Goal: Task Accomplishment & Management: Complete application form

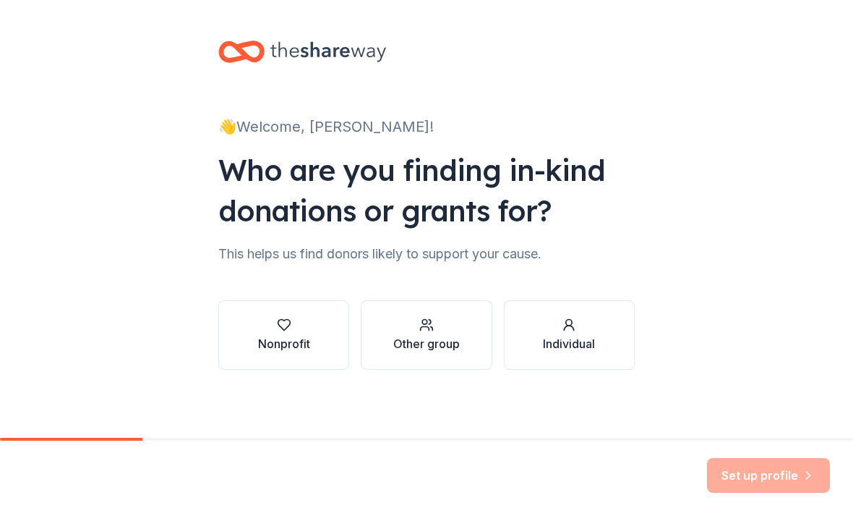
click at [414, 333] on div "Other group" at bounding box center [426, 334] width 67 height 35
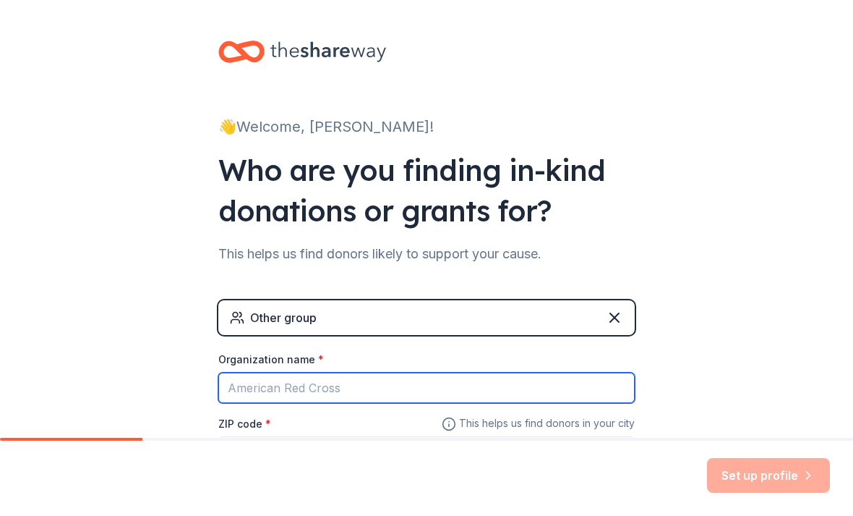
click at [257, 378] on input "Organization name *" at bounding box center [426, 387] width 416 height 30
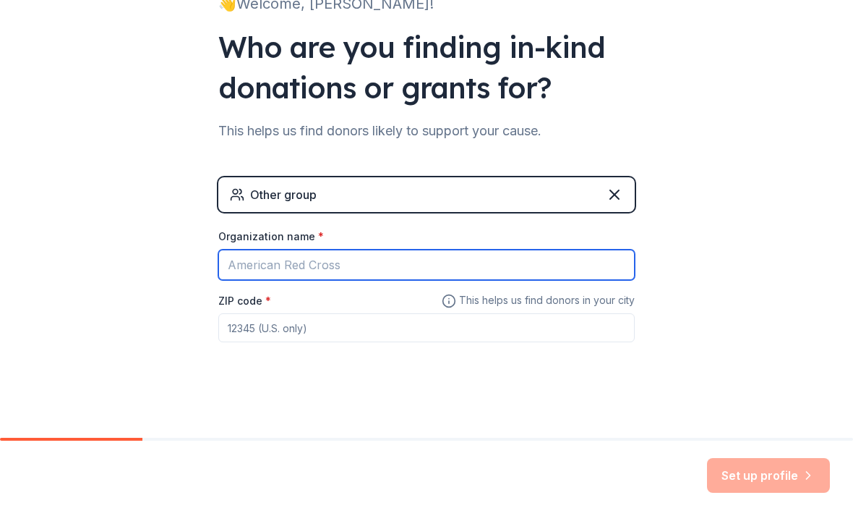
scroll to position [121, 0]
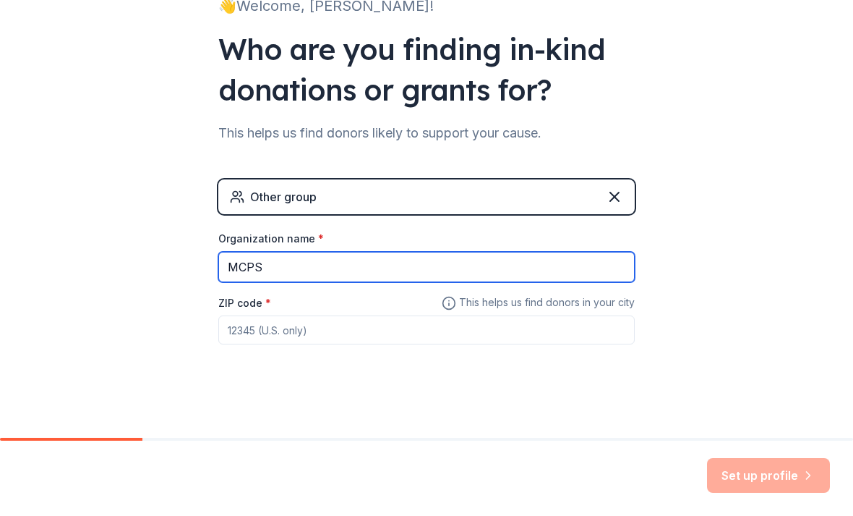
type input "MCPS"
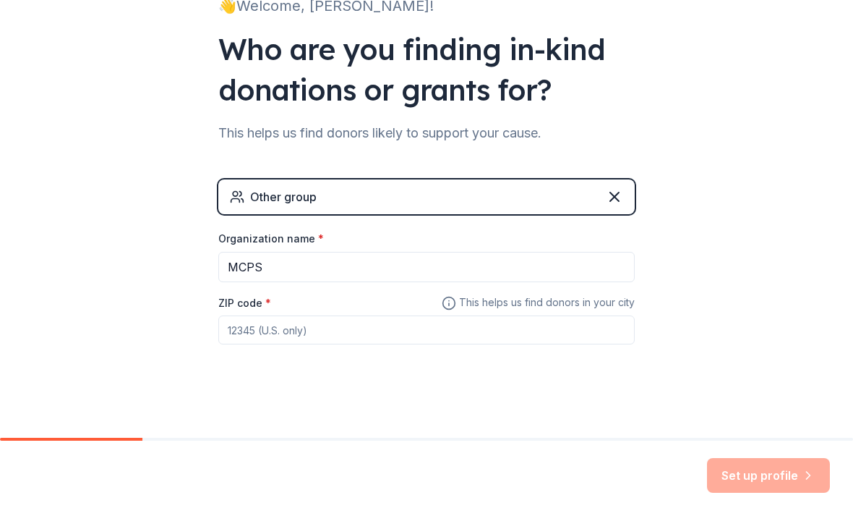
click at [247, 329] on input "ZIP code *" at bounding box center [426, 329] width 416 height 29
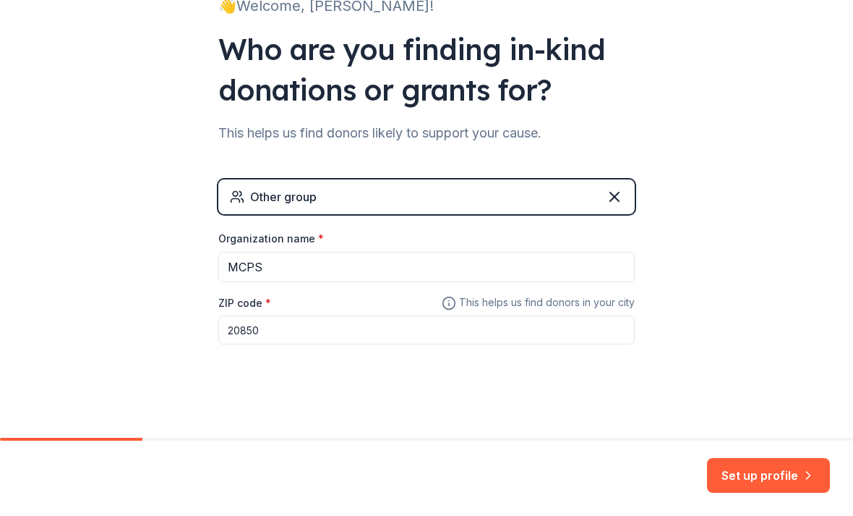
type input "20850"
click at [742, 477] on button "Set up profile" at bounding box center [768, 475] width 123 height 35
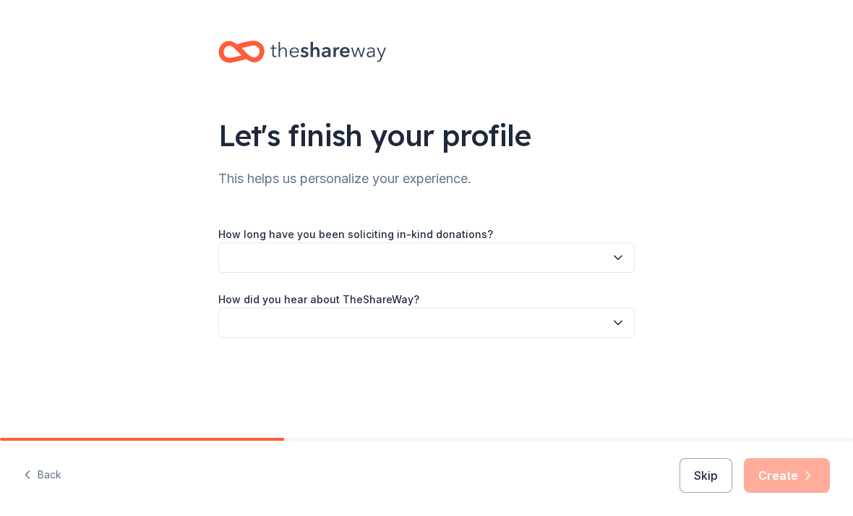
click at [255, 268] on button "button" at bounding box center [426, 257] width 416 height 30
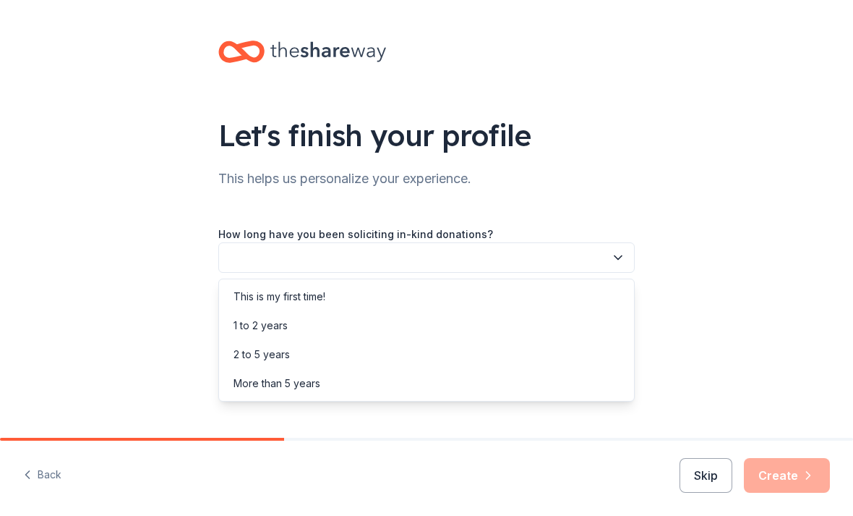
click at [252, 325] on div "1 to 2 years" at bounding box center [261, 325] width 54 height 17
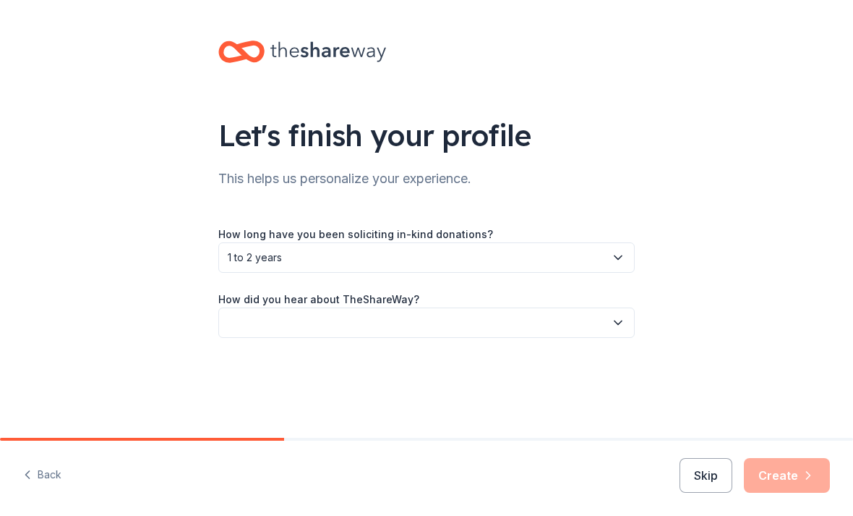
click at [243, 325] on button "button" at bounding box center [426, 322] width 416 height 30
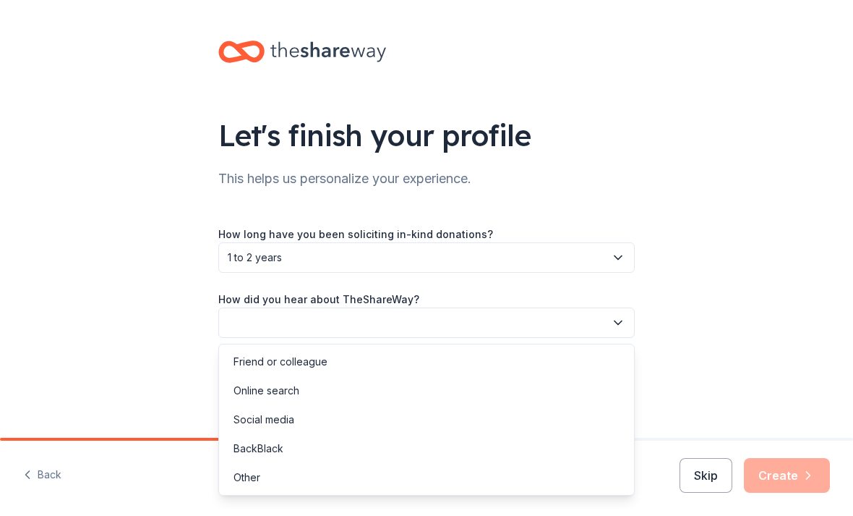
click at [239, 362] on div "Friend or colleague" at bounding box center [281, 361] width 94 height 17
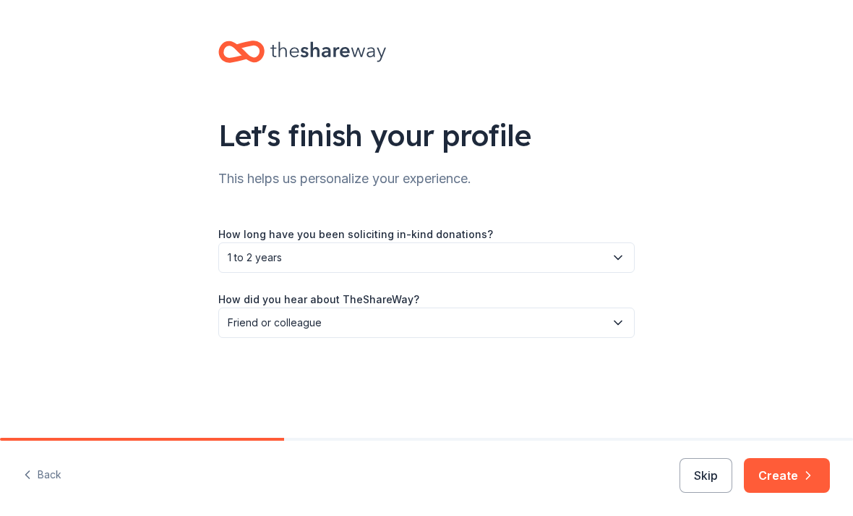
click at [781, 476] on button "Create" at bounding box center [787, 475] width 86 height 35
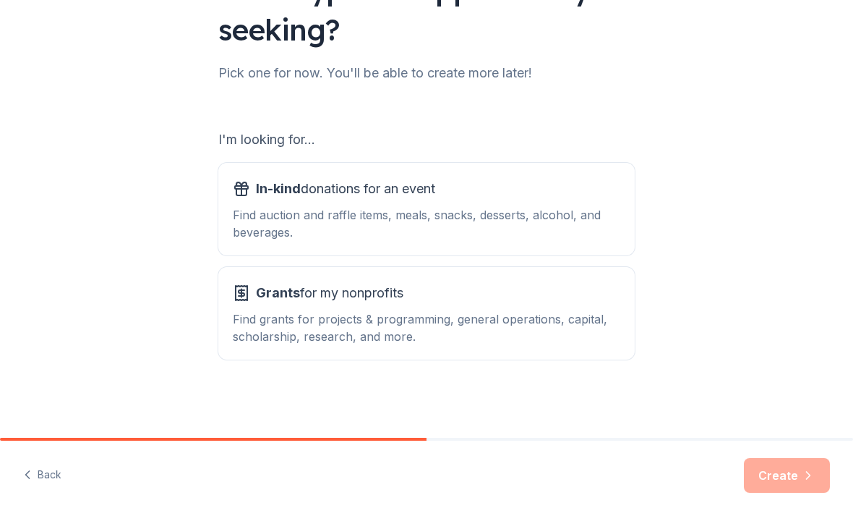
scroll to position [146, 0]
click at [290, 208] on div "Find auction and raffle items, meals, snacks, desserts, alcohol, and beverages." at bounding box center [427, 223] width 388 height 35
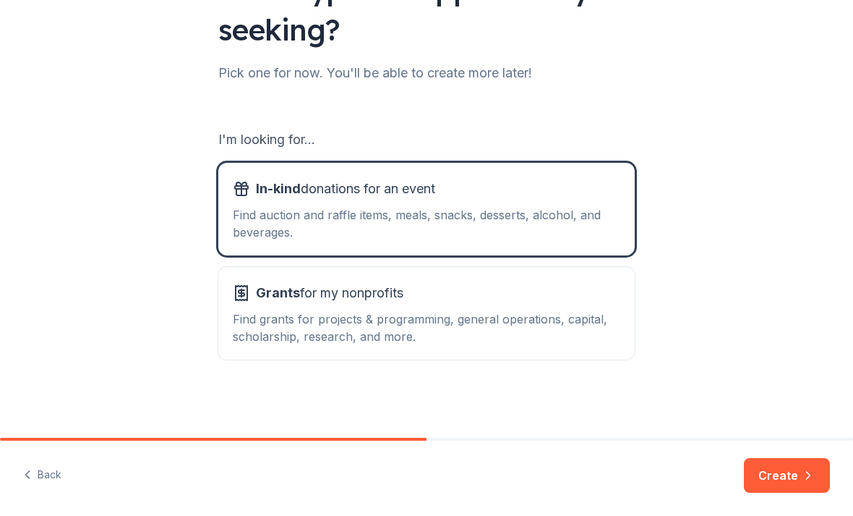
click at [783, 475] on button "Create" at bounding box center [787, 475] width 86 height 35
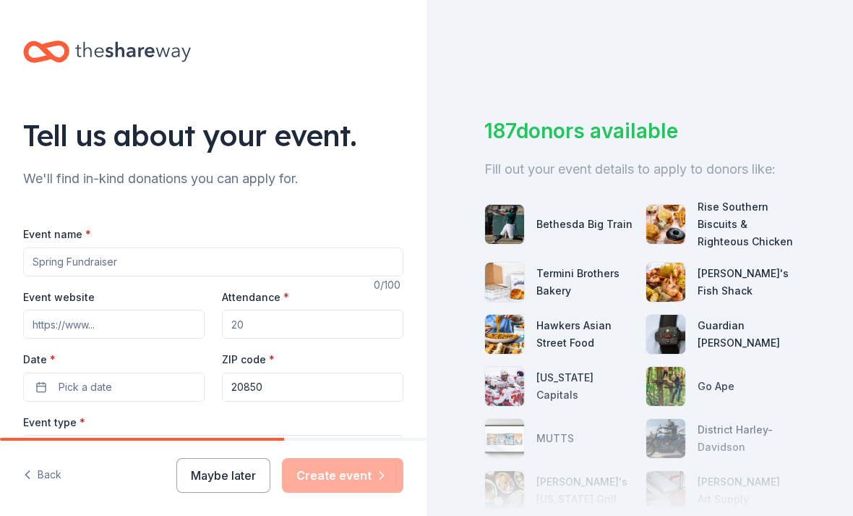
click at [51, 265] on input "Event name *" at bounding box center [213, 261] width 380 height 29
type input "Chinese Pickleball exchange"
click at [69, 388] on span "Pick a date" at bounding box center [86, 386] width 54 height 17
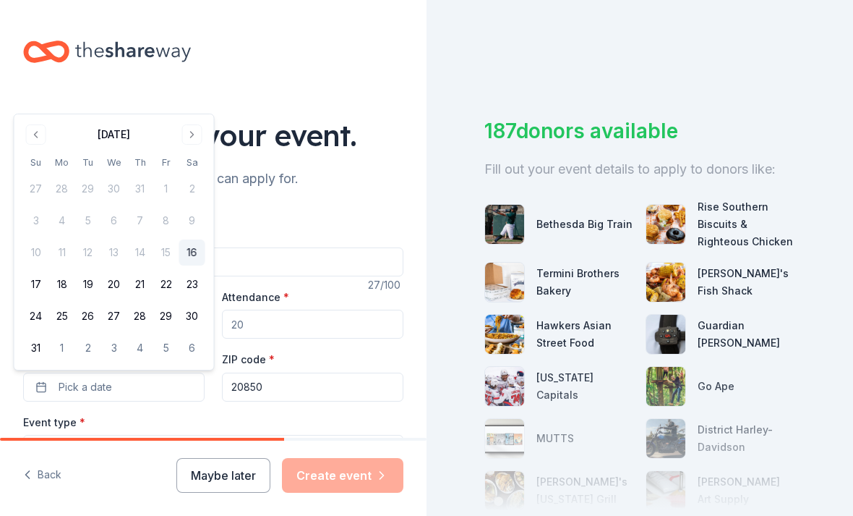
click at [190, 310] on button "30" at bounding box center [192, 316] width 26 height 26
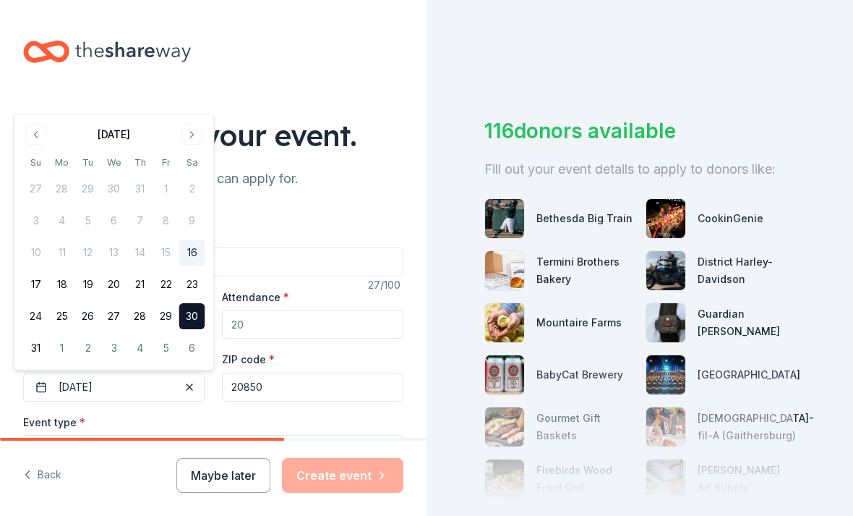
click at [218, 426] on div "Event type * Select" at bounding box center [213, 439] width 380 height 53
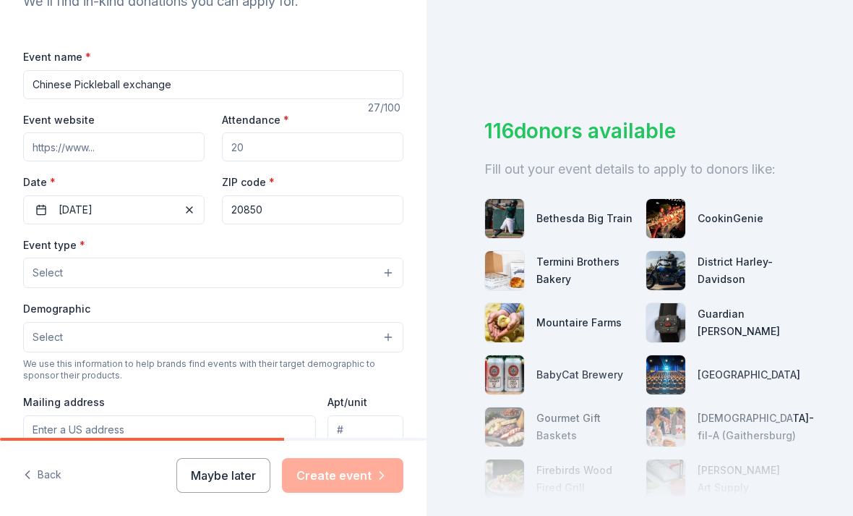
scroll to position [127, 0]
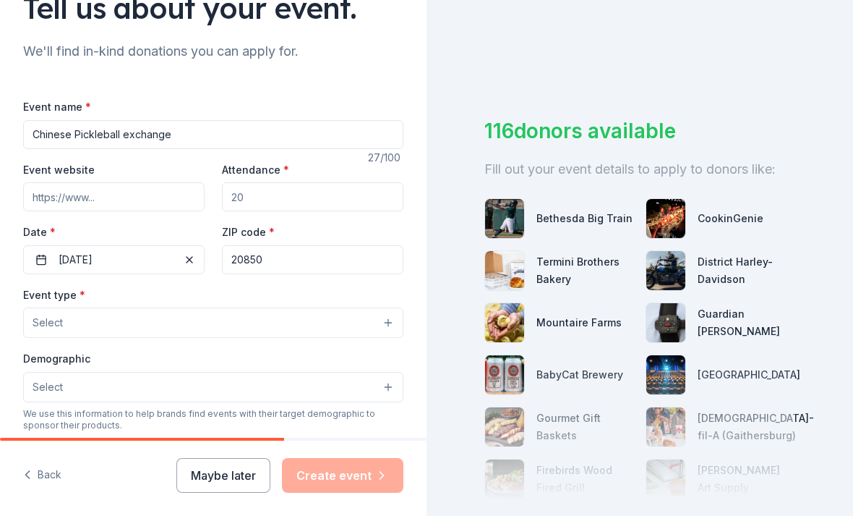
click at [48, 325] on span "Select" at bounding box center [48, 322] width 30 height 17
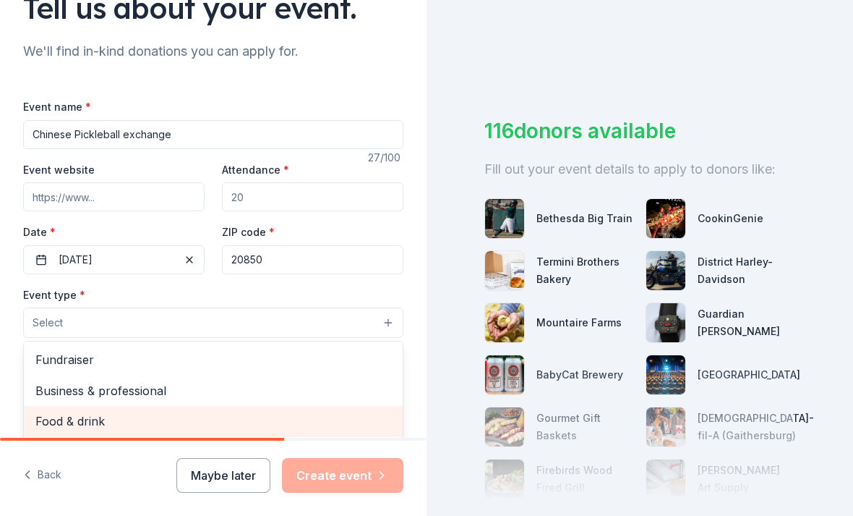
click at [49, 411] on div "Food & drink" at bounding box center [213, 421] width 379 height 30
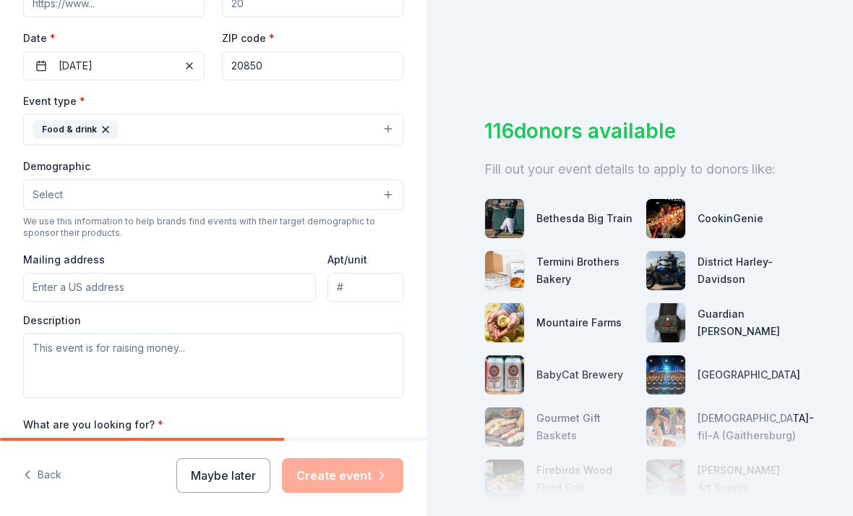
scroll to position [324, 0]
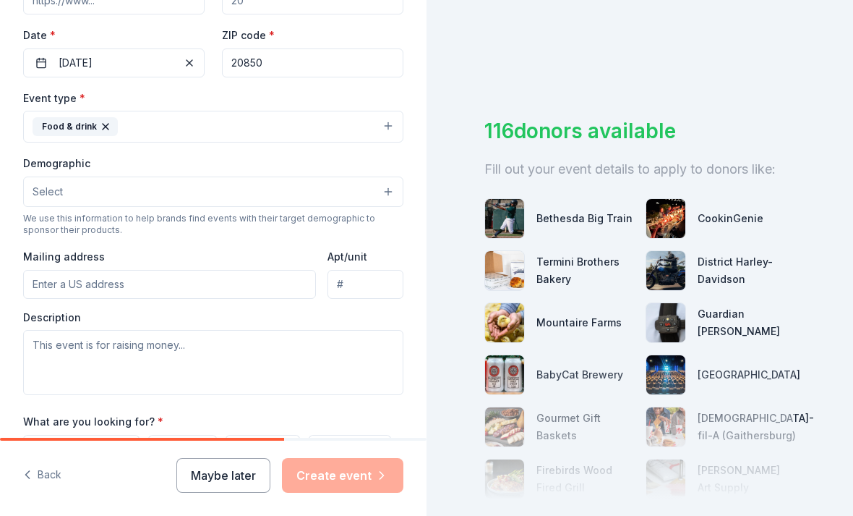
click at [56, 203] on button "Select" at bounding box center [213, 191] width 380 height 30
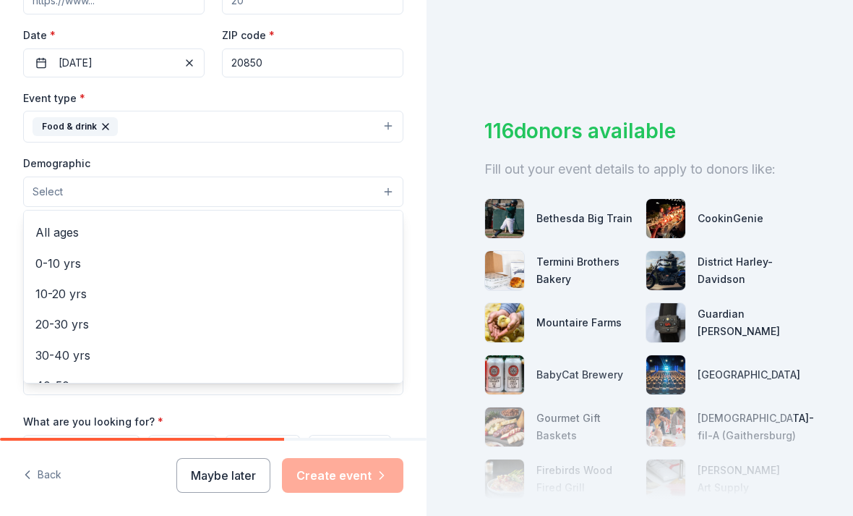
scroll to position [90, 0]
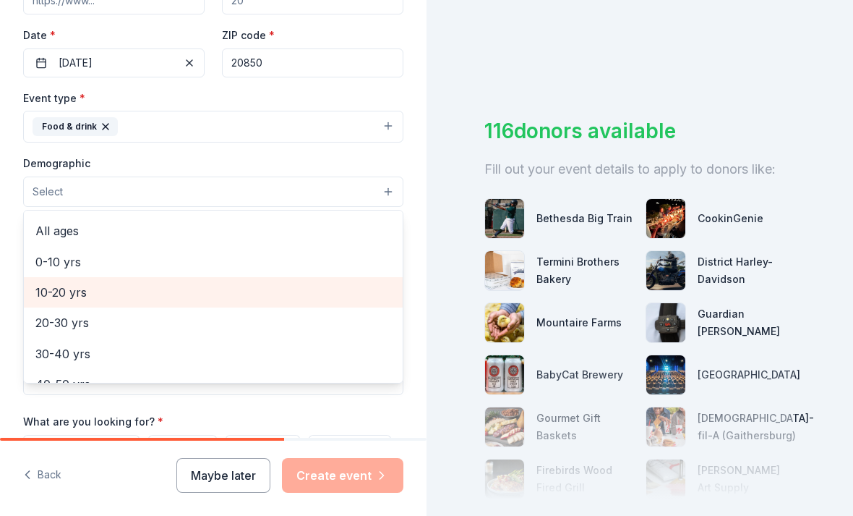
click at [47, 296] on span "10-20 yrs" at bounding box center [213, 292] width 356 height 19
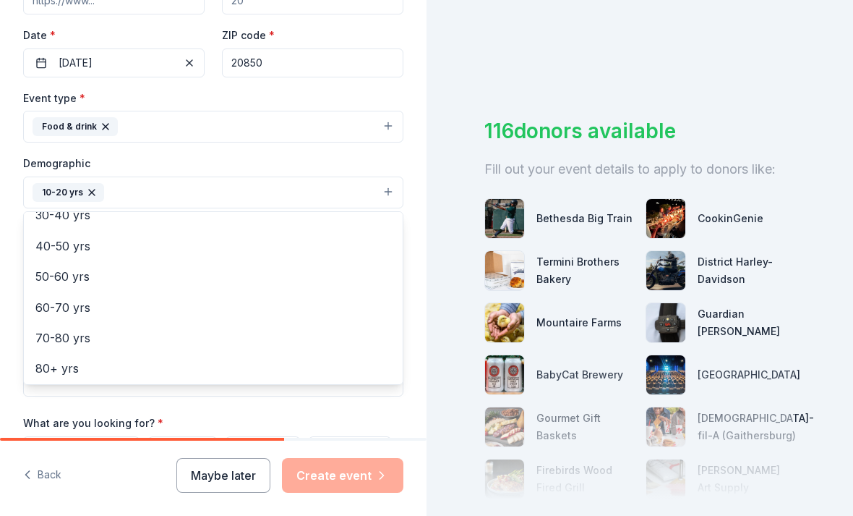
scroll to position [198, 0]
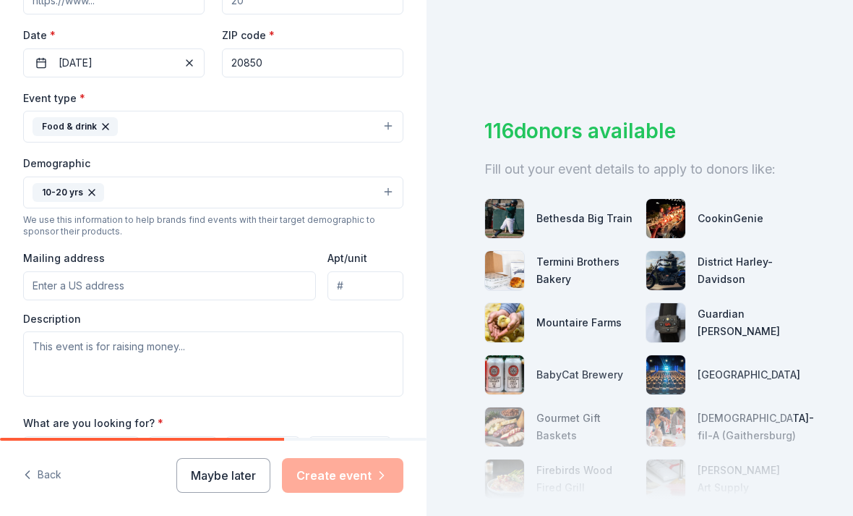
click at [52, 291] on input "Mailing address" at bounding box center [169, 285] width 293 height 29
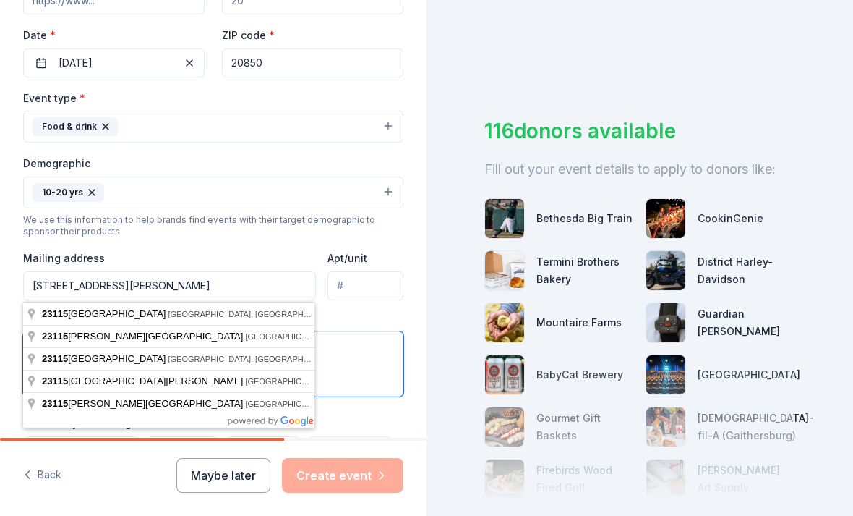
type input "23115 Birch Mead Road, Clarksburg, MD, 20871"
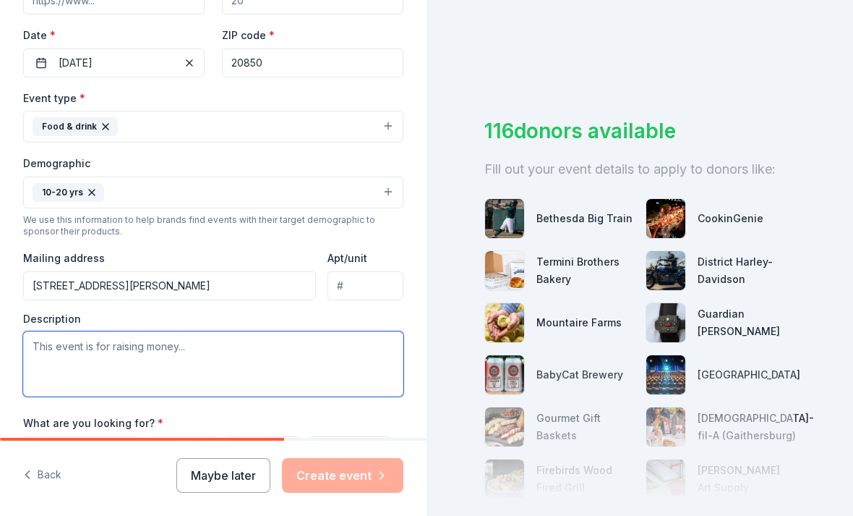
click at [61, 358] on textarea at bounding box center [213, 363] width 380 height 65
paste textarea "Hi! I work with Montgomery County Public Schools. A delegation of 31 Montgomery…"
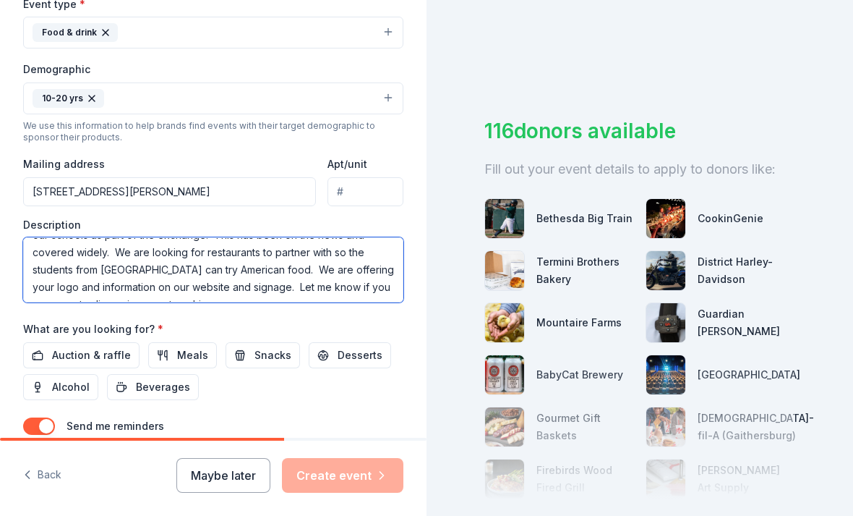
scroll to position [417, 0]
type textarea "Hi! I work with Montgomery County Public Schools. A delegation of 31 Montgomery…"
click at [194, 366] on button "Meals" at bounding box center [182, 356] width 69 height 26
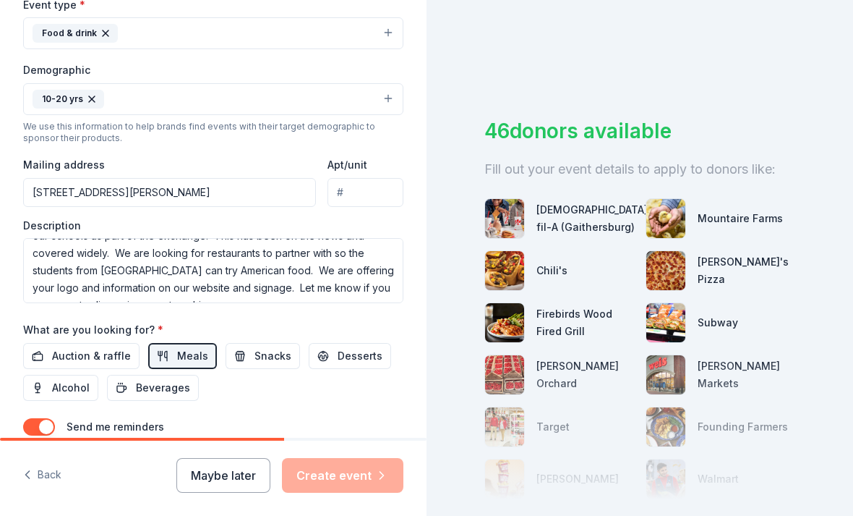
click at [247, 356] on button "Snacks" at bounding box center [263, 356] width 74 height 26
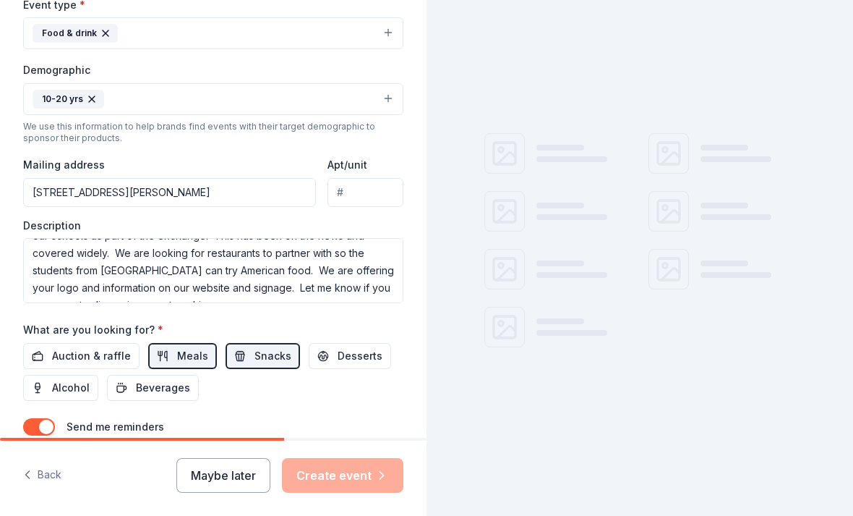
click at [349, 358] on span "Desserts" at bounding box center [360, 355] width 45 height 17
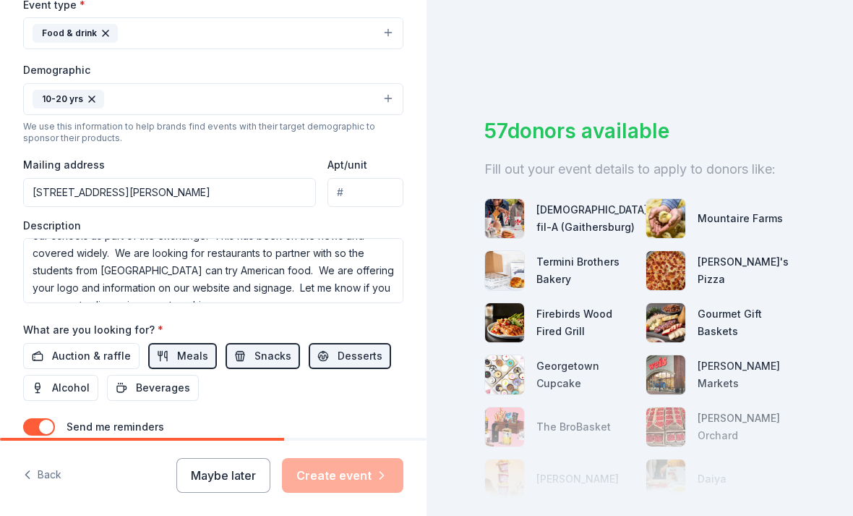
click at [148, 393] on span "Beverages" at bounding box center [163, 387] width 54 height 17
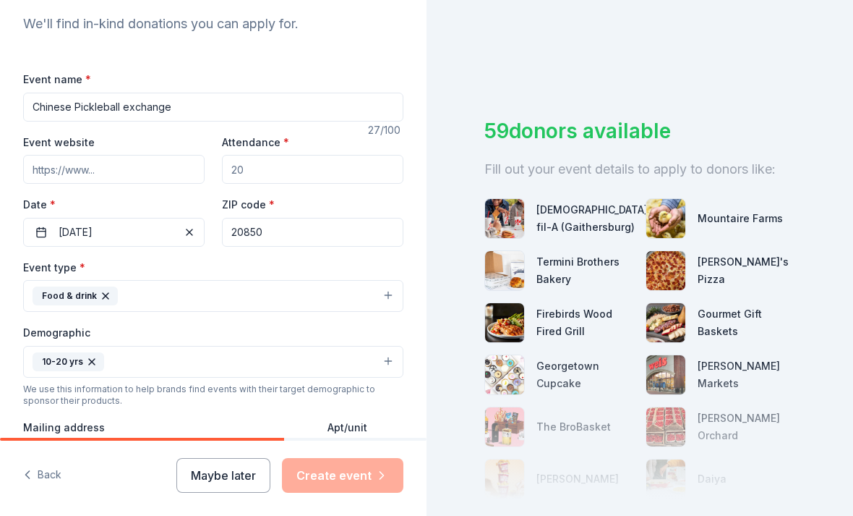
scroll to position [154, 0]
click at [260, 171] on input "Attendance *" at bounding box center [312, 169] width 181 height 29
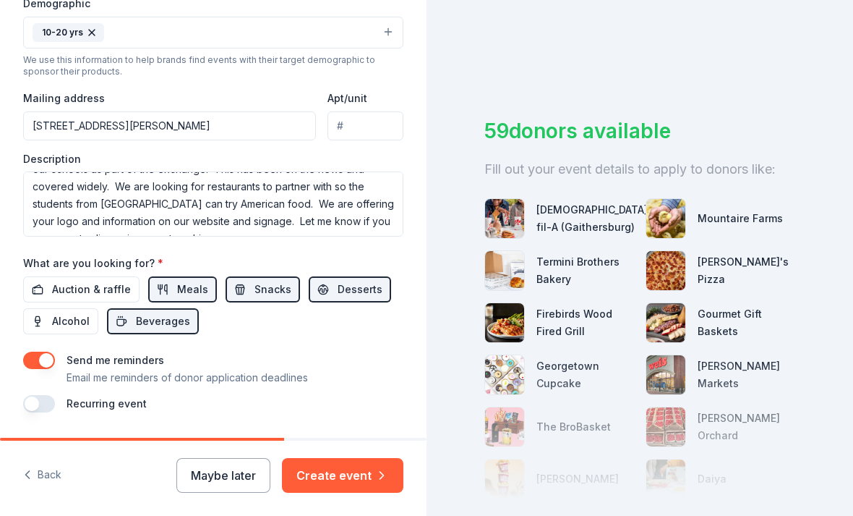
scroll to position [483, 0]
type input "80"
click at [311, 492] on button "Create event" at bounding box center [342, 475] width 121 height 35
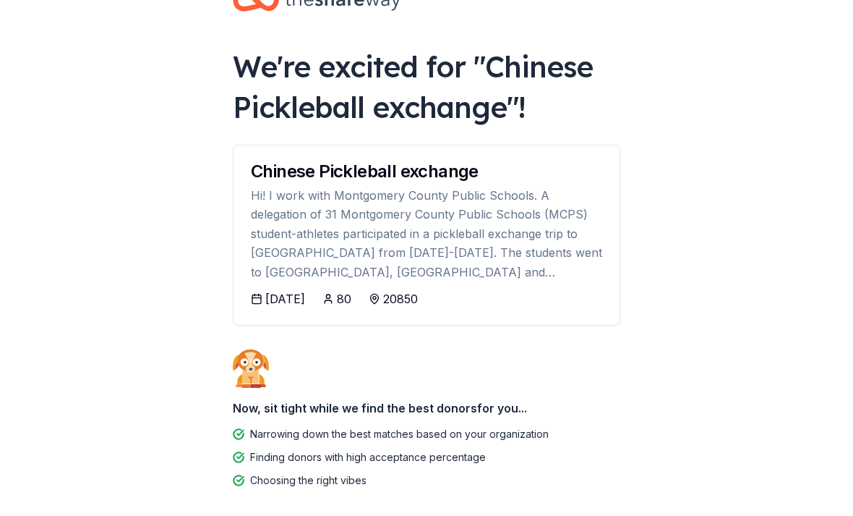
scroll to position [67, 0]
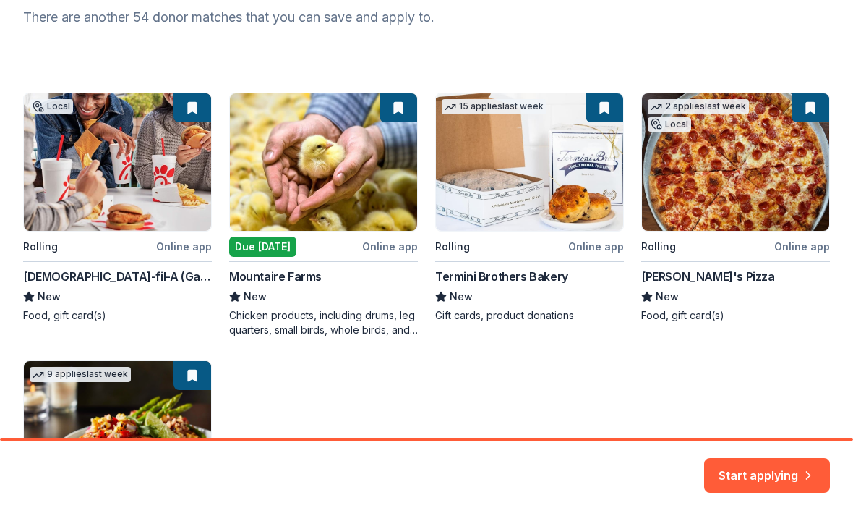
scroll to position [205, 0]
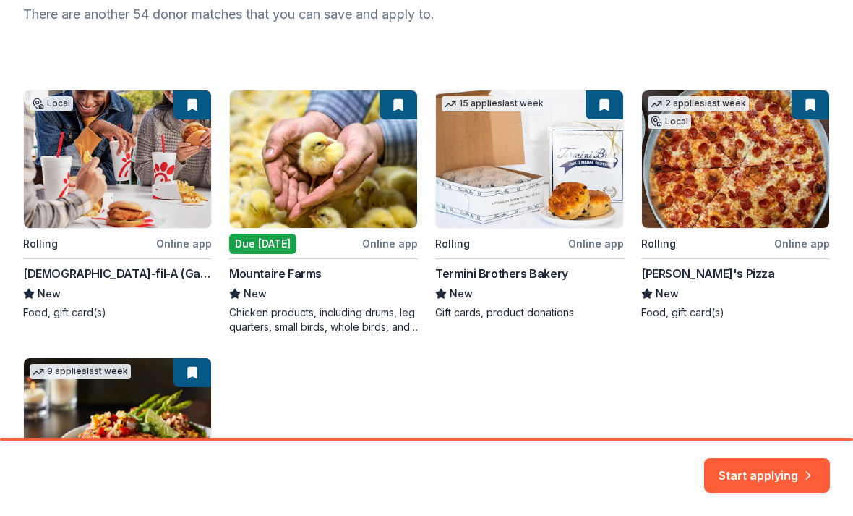
click at [103, 192] on div "Local Rolling Online app Chick-fil-A (Gaithersburg) New Food, gift card(s) Due …" at bounding box center [426, 338] width 807 height 497
click at [739, 472] on button "Start applying" at bounding box center [767, 466] width 126 height 35
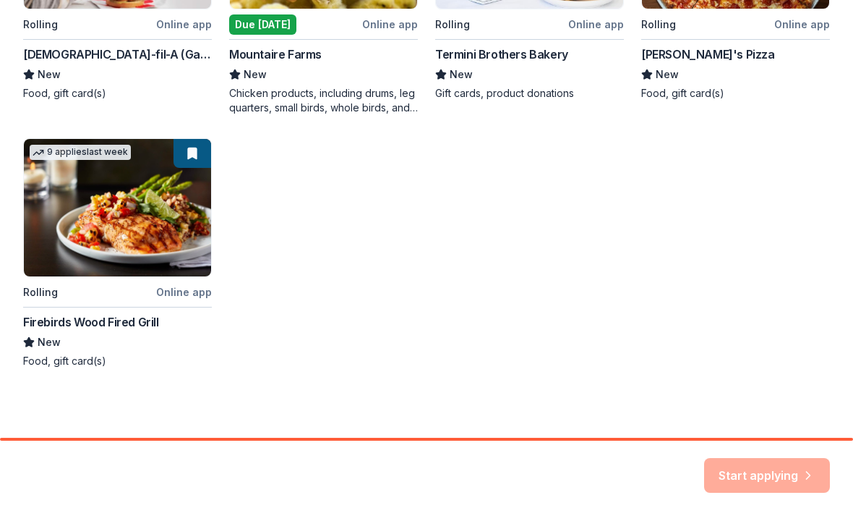
scroll to position [424, 0]
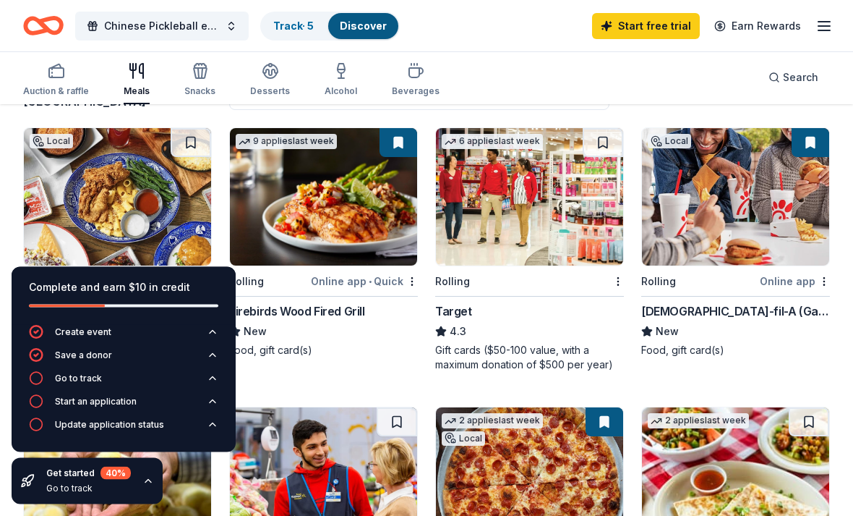
scroll to position [138, 0]
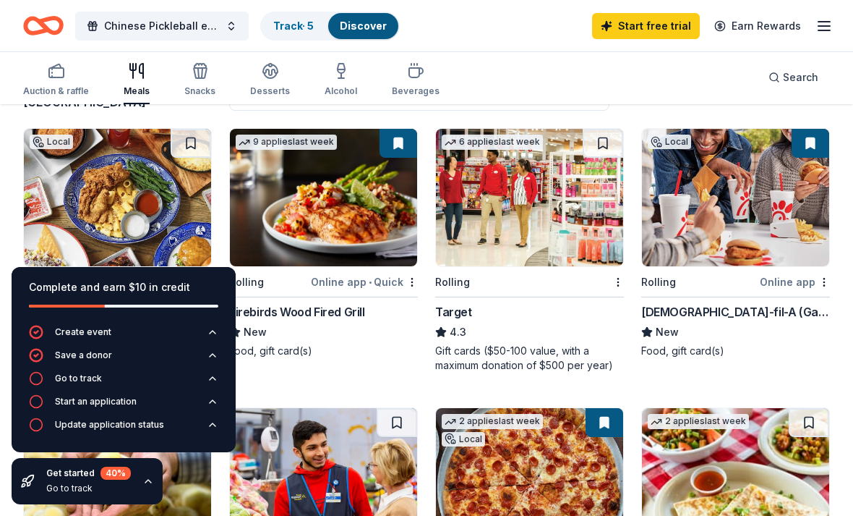
click at [100, 213] on img at bounding box center [117, 197] width 187 height 137
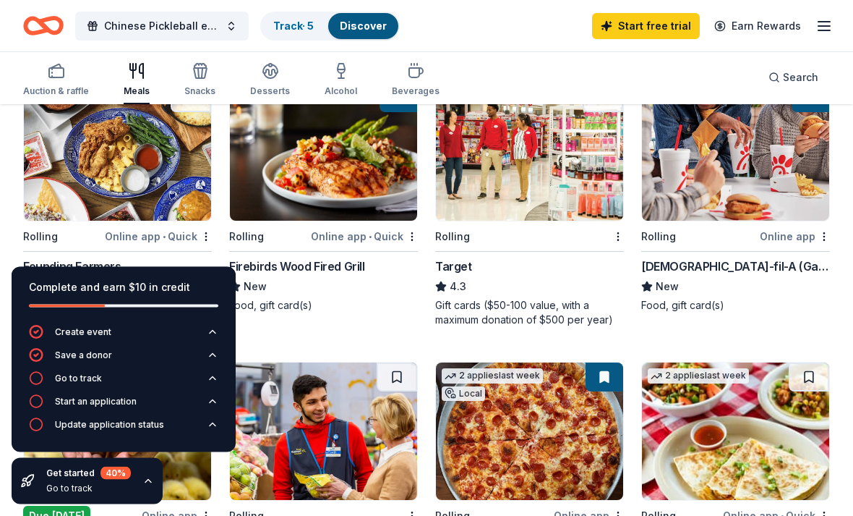
scroll to position [186, 0]
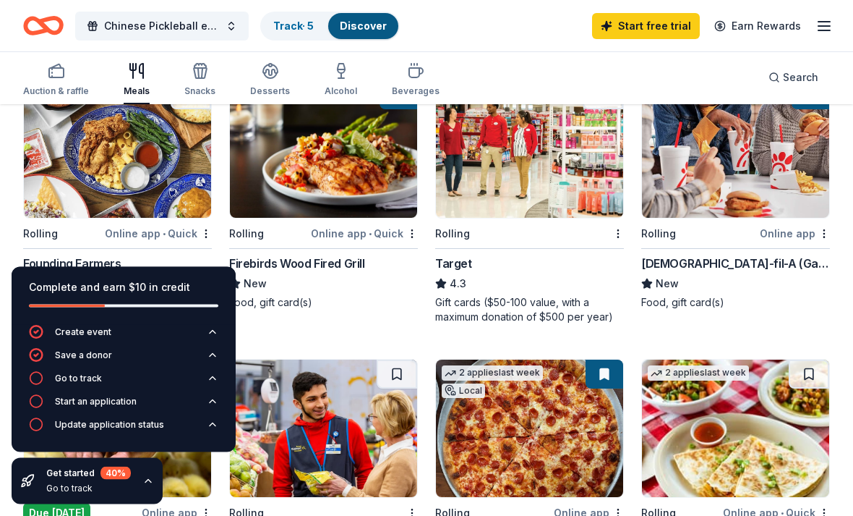
click at [319, 163] on img at bounding box center [323, 149] width 187 height 137
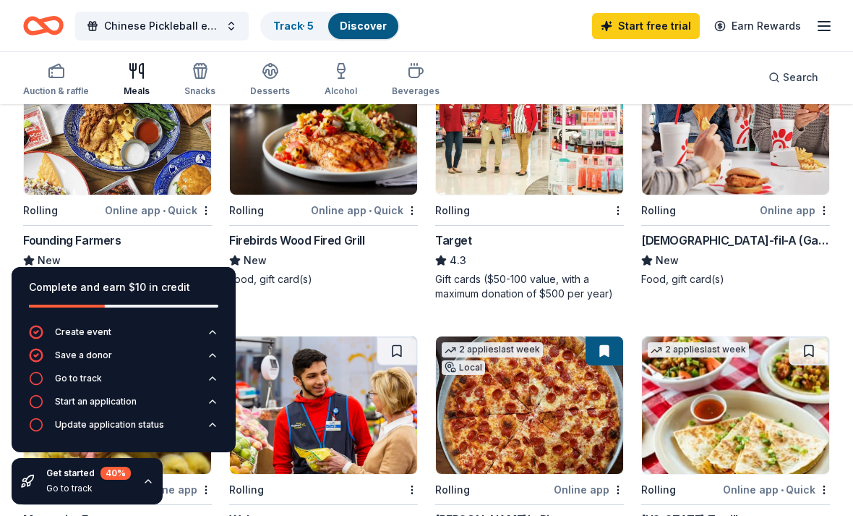
click at [513, 176] on img at bounding box center [529, 125] width 187 height 137
click at [707, 158] on img at bounding box center [735, 125] width 187 height 137
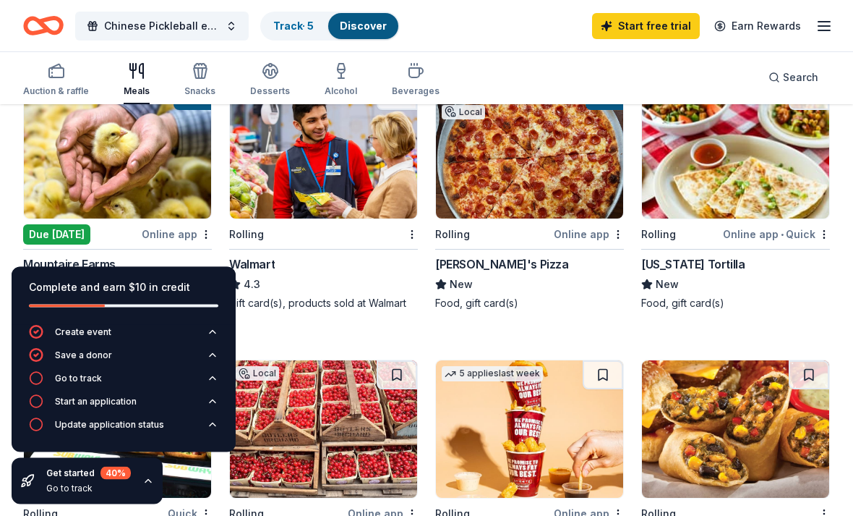
scroll to position [465, 0]
click at [338, 173] on img at bounding box center [323, 149] width 187 height 137
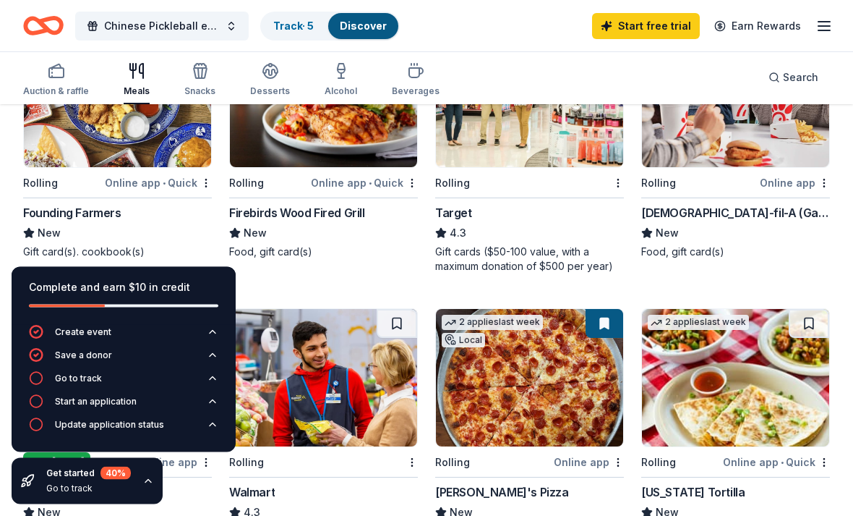
scroll to position [230, 0]
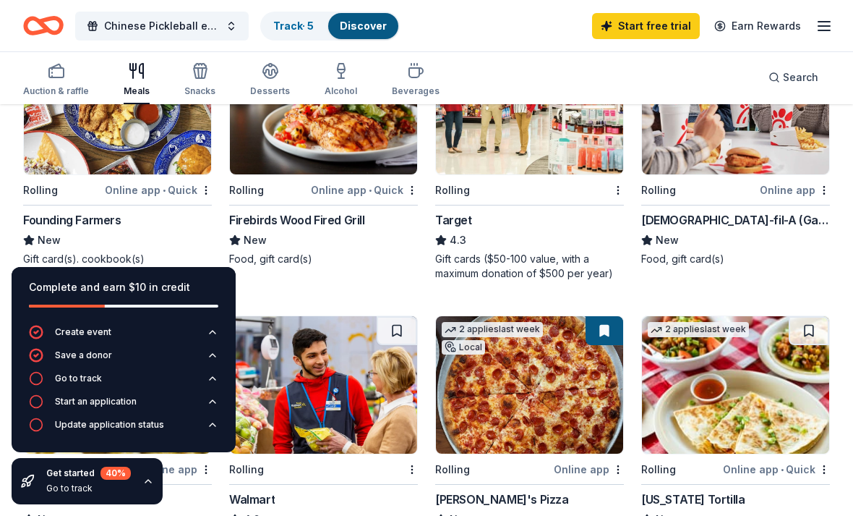
click at [698, 398] on img at bounding box center [735, 384] width 187 height 137
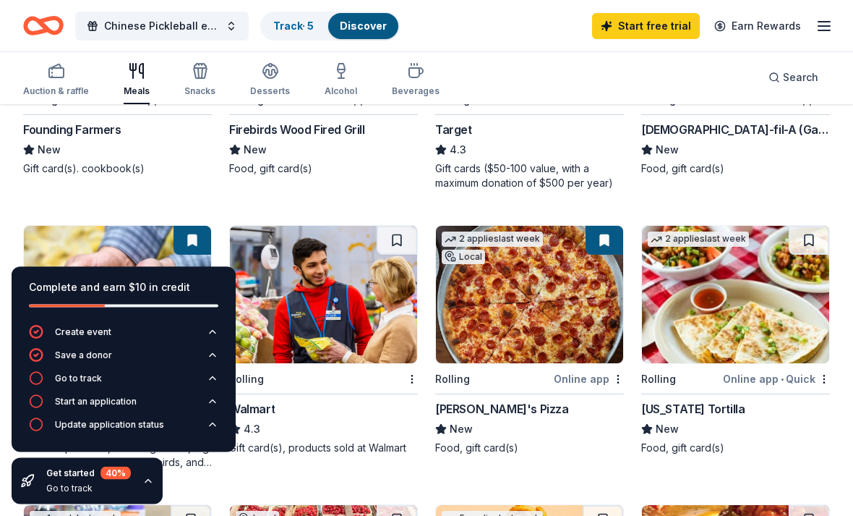
scroll to position [320, 0]
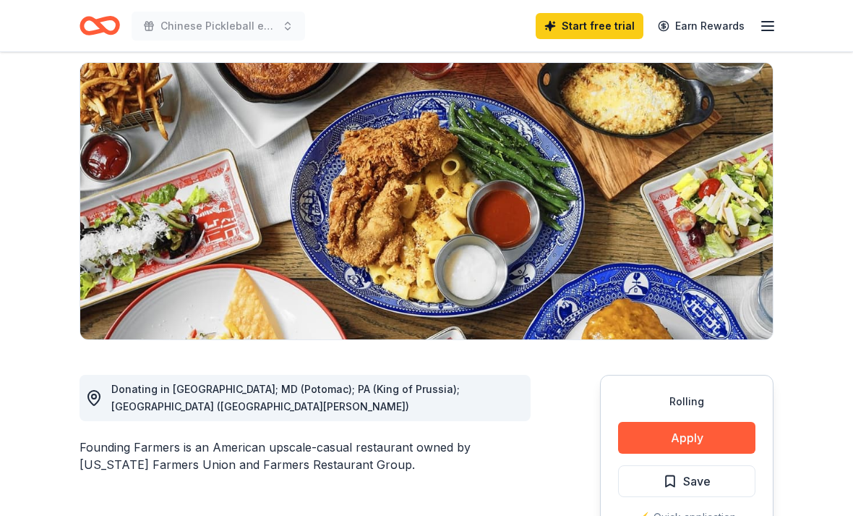
scroll to position [102, 0]
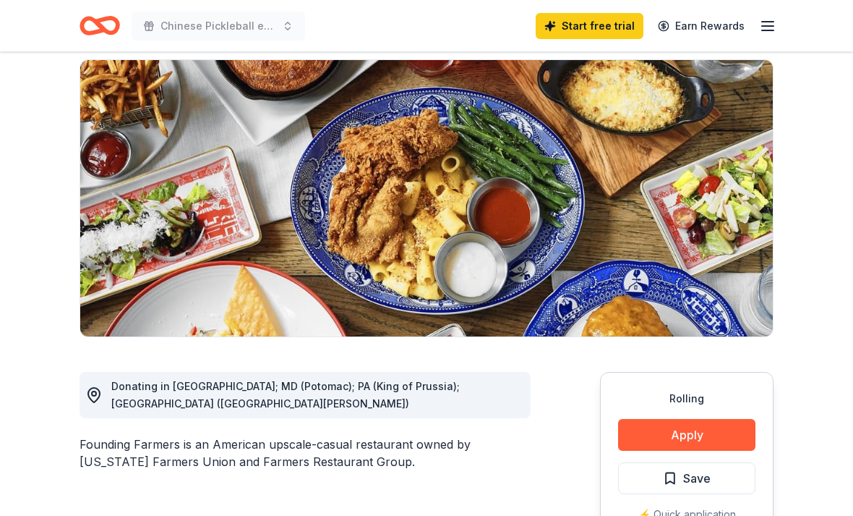
click at [666, 429] on button "Apply" at bounding box center [686, 435] width 137 height 32
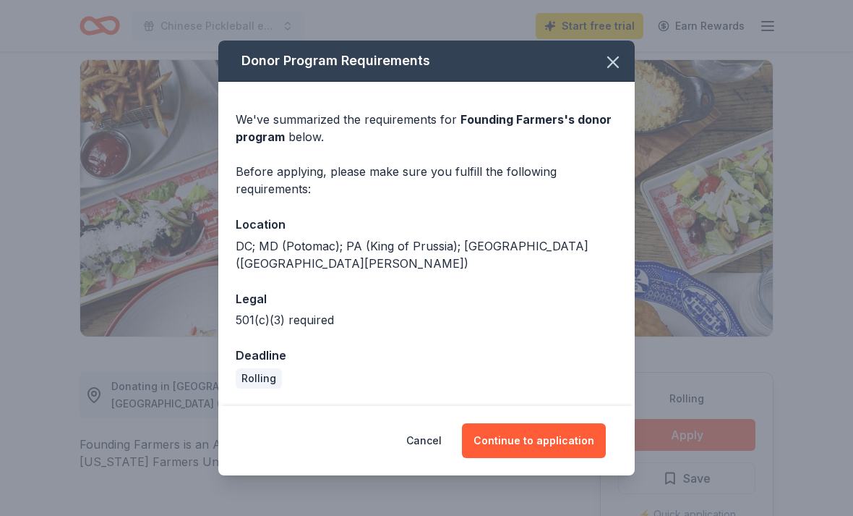
click at [507, 458] on button "Continue to application" at bounding box center [534, 440] width 144 height 35
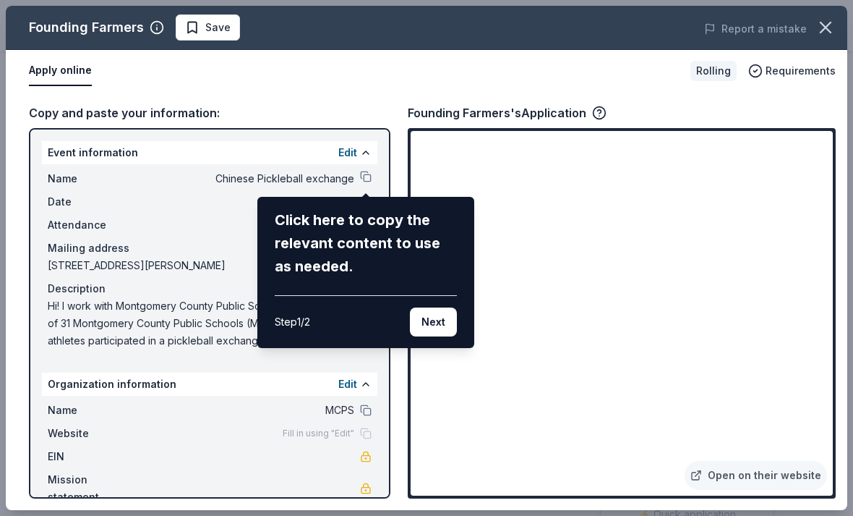
click at [440, 330] on button "Next" at bounding box center [433, 321] width 47 height 29
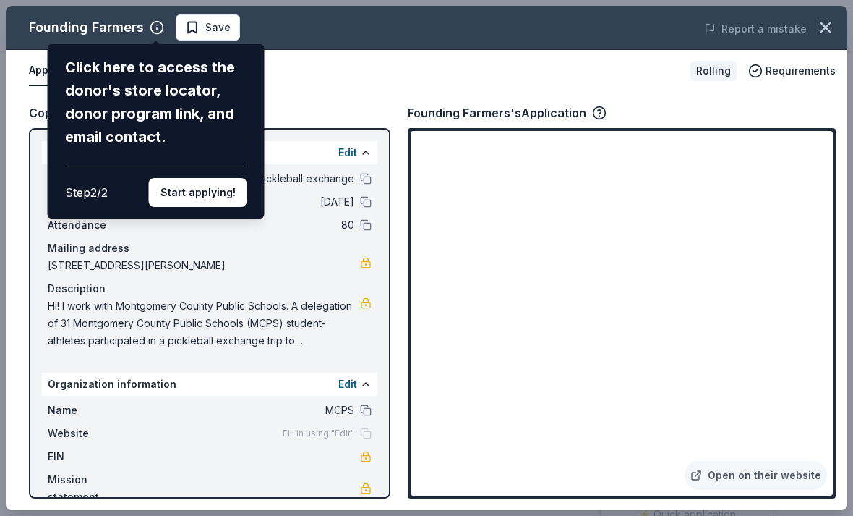
click at [174, 178] on button "Start applying!" at bounding box center [198, 192] width 98 height 29
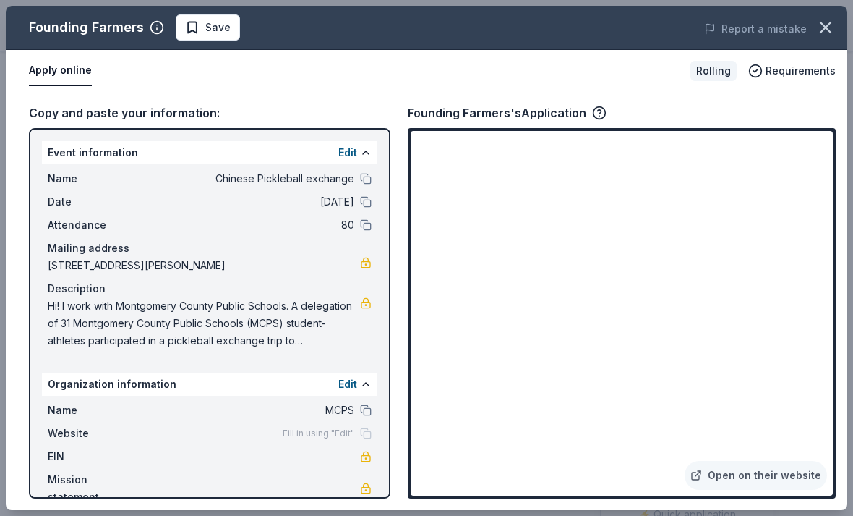
click at [59, 73] on button "Apply online" at bounding box center [60, 71] width 63 height 30
click at [730, 490] on link "Open on their website" at bounding box center [756, 475] width 142 height 29
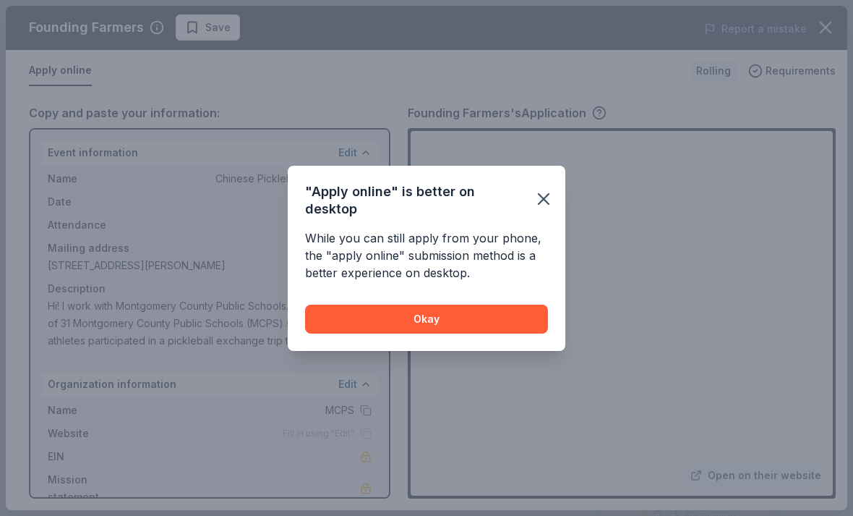
click at [352, 313] on button "Okay" at bounding box center [426, 318] width 243 height 29
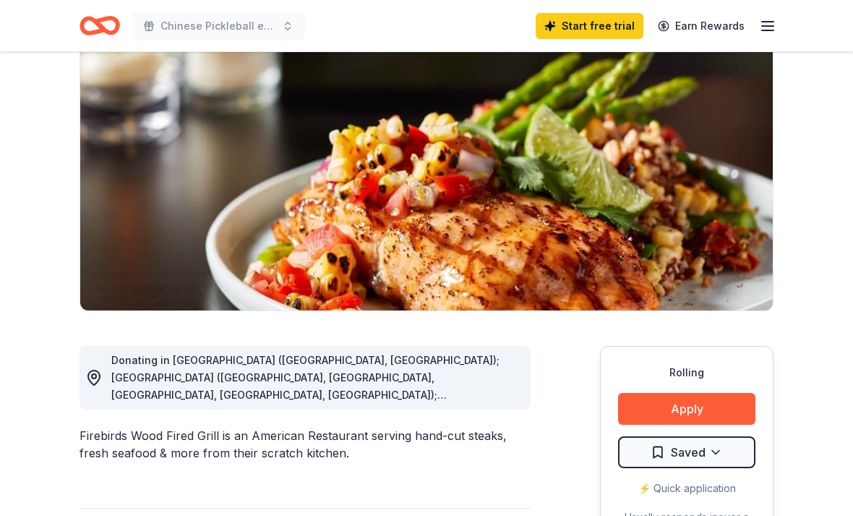
scroll to position [166, 0]
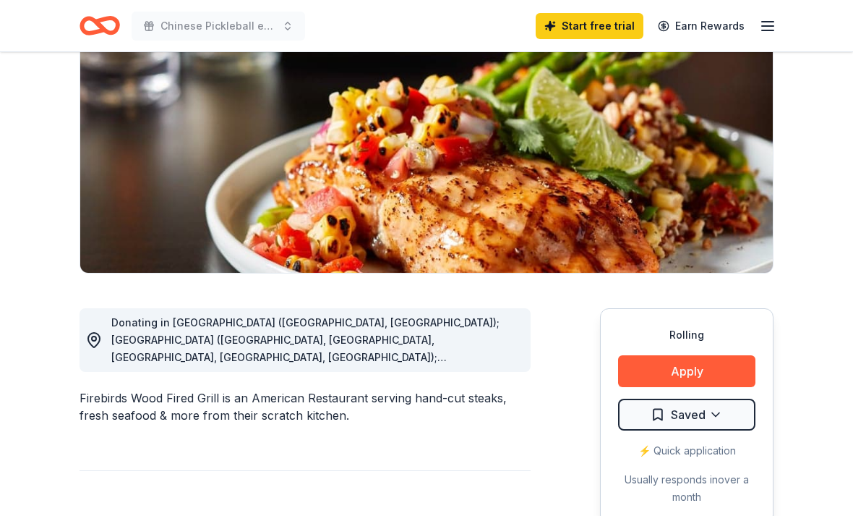
click at [649, 365] on button "Apply" at bounding box center [686, 371] width 137 height 32
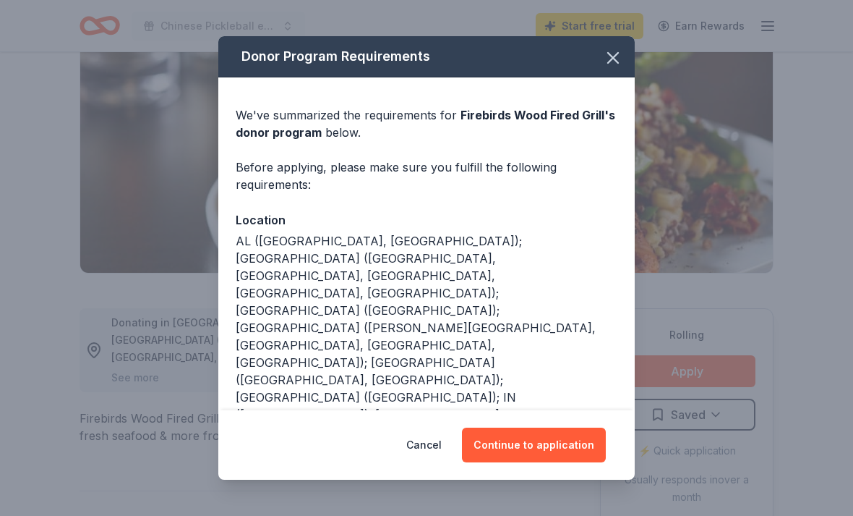
click at [520, 462] on button "Continue to application" at bounding box center [534, 444] width 144 height 35
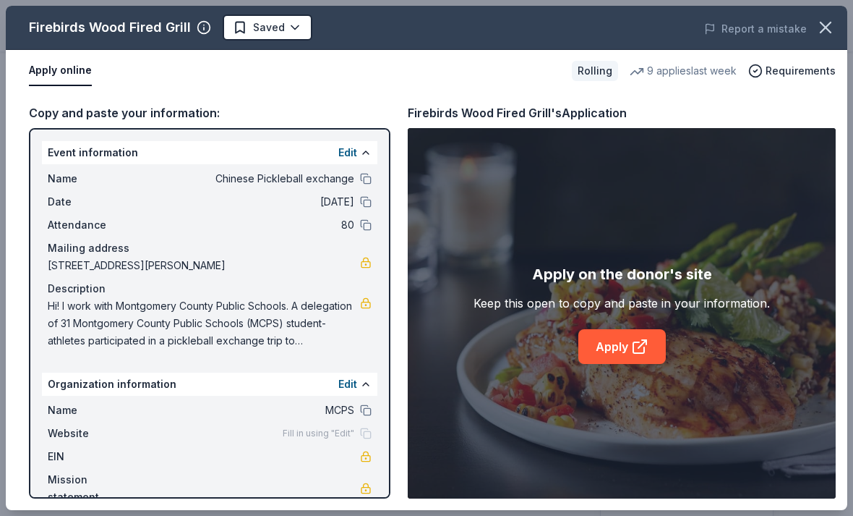
click at [615, 364] on link "Apply" at bounding box center [621, 346] width 87 height 35
click at [66, 306] on span "Hi! I work with Montgomery County Public Schools. A delegation of 31 Montgomery…" at bounding box center [204, 323] width 312 height 52
click at [234, 320] on span "Hi! I work with Montgomery County Public Schools. A delegation of 31 Montgomery…" at bounding box center [204, 323] width 312 height 52
click at [240, 320] on span "Hi! I work with Montgomery County Public Schools. A delegation of 31 Montgomery…" at bounding box center [204, 323] width 312 height 52
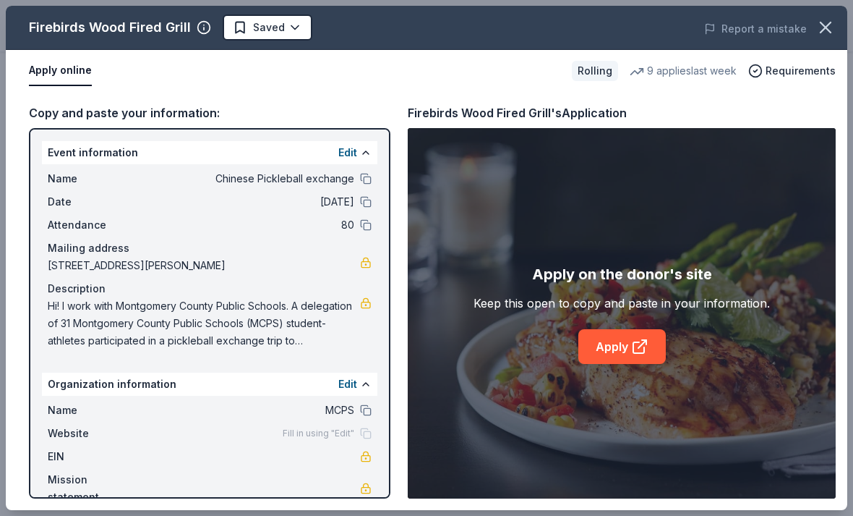
click at [175, 327] on span "Hi! I work with Montgomery County Public Schools. A delegation of 31 Montgomery…" at bounding box center [204, 323] width 312 height 52
click at [106, 343] on span "Hi! I work with Montgomery County Public Schools. A delegation of 31 Montgomery…" at bounding box center [204, 323] width 312 height 52
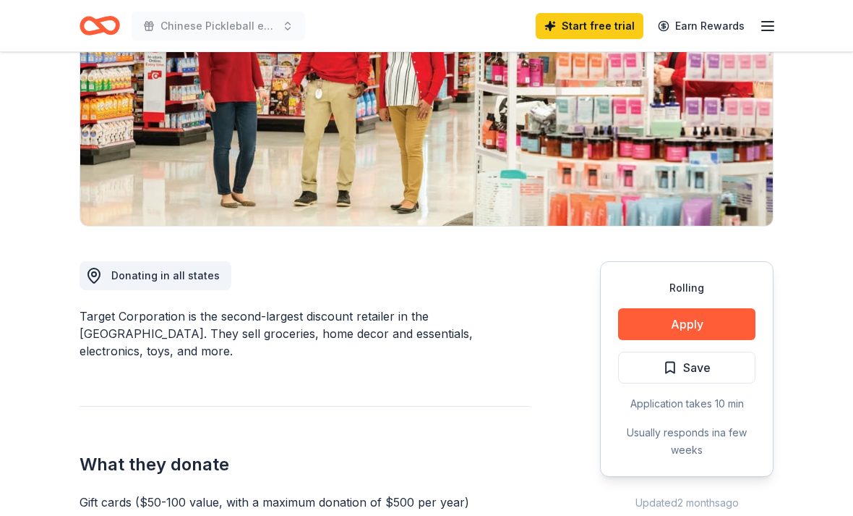
scroll to position [249, 0]
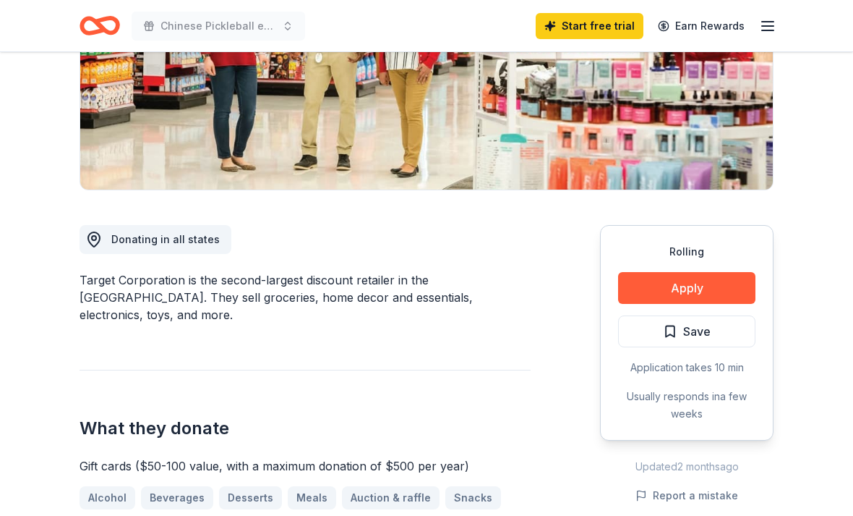
click at [650, 282] on button "Apply" at bounding box center [686, 288] width 137 height 32
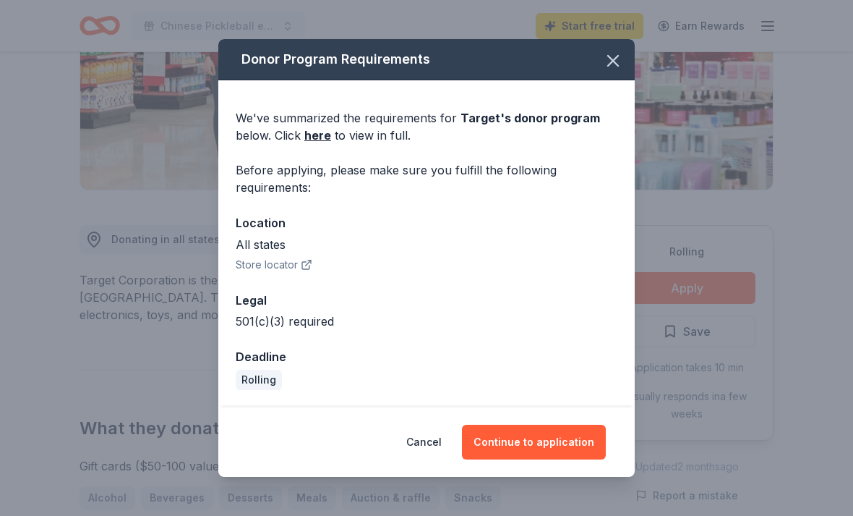
click at [508, 459] on button "Continue to application" at bounding box center [534, 441] width 144 height 35
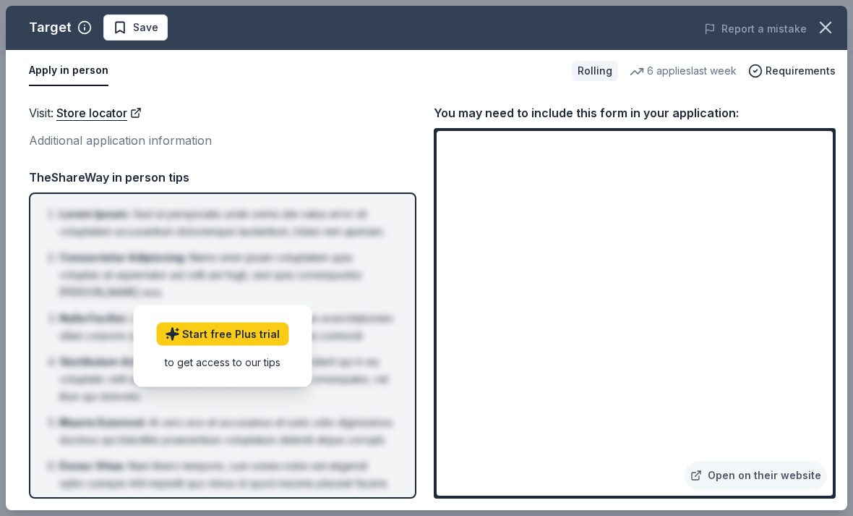
click at [834, 25] on icon "button" at bounding box center [826, 27] width 20 height 20
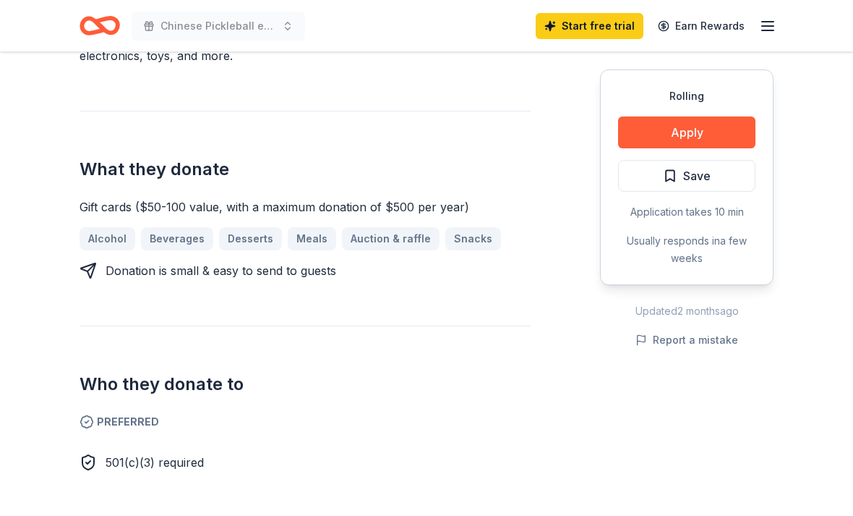
scroll to position [472, 0]
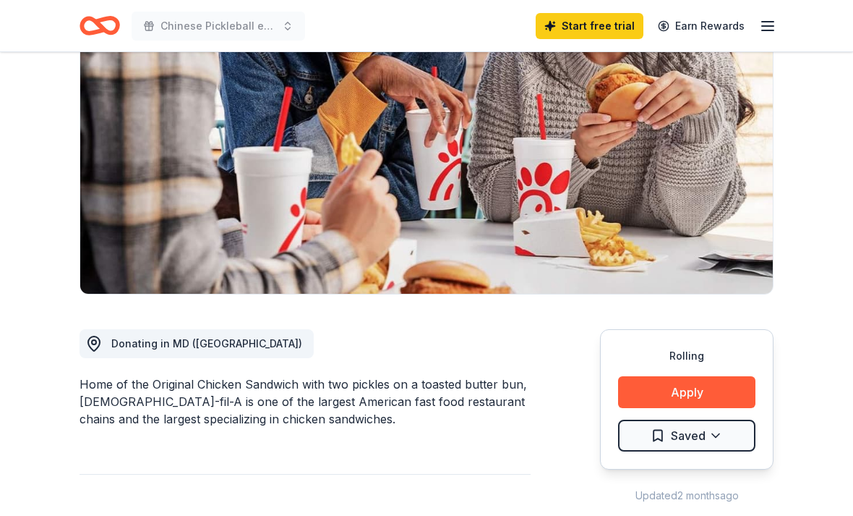
scroll to position [148, 0]
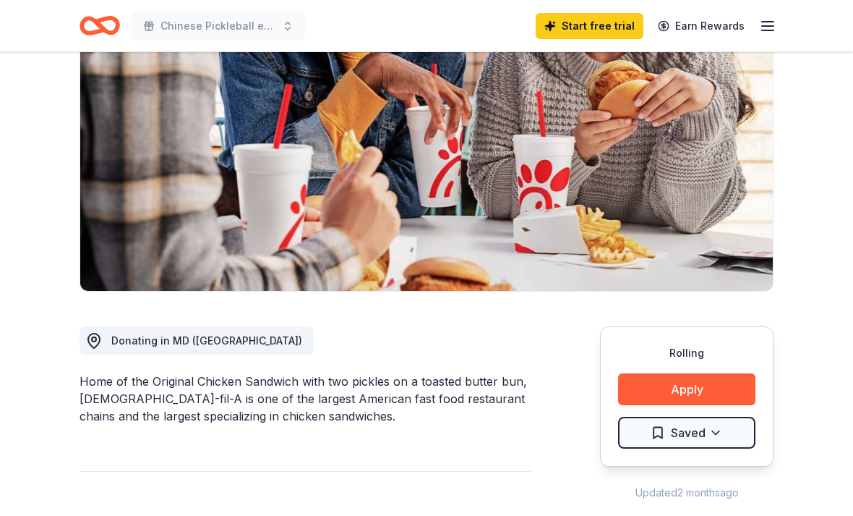
click at [649, 385] on button "Apply" at bounding box center [686, 389] width 137 height 32
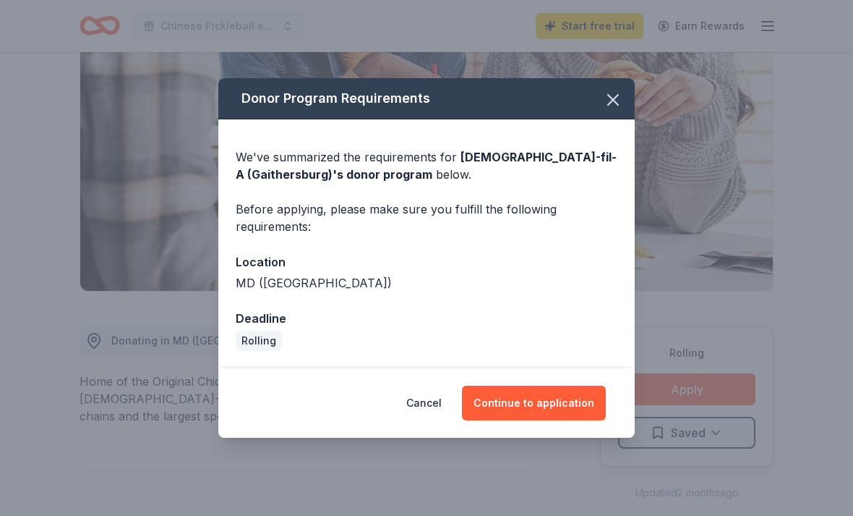
click at [512, 420] on button "Continue to application" at bounding box center [534, 402] width 144 height 35
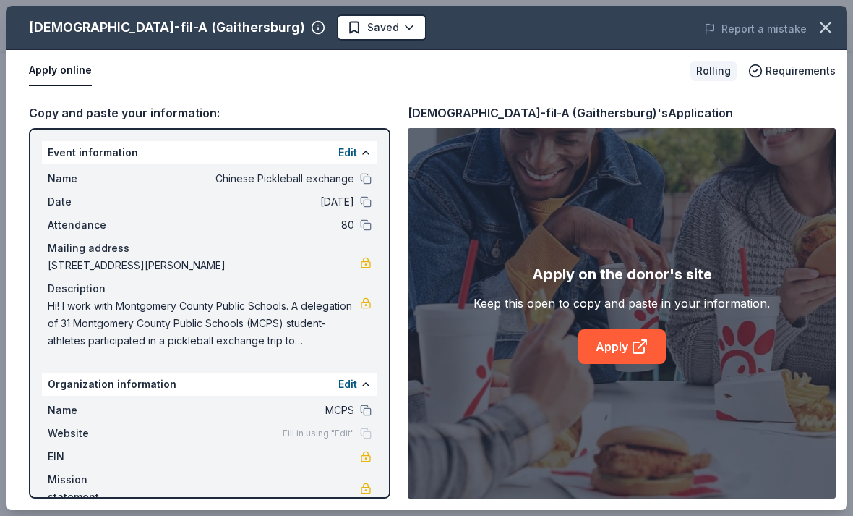
click at [618, 364] on link "Apply" at bounding box center [621, 346] width 87 height 35
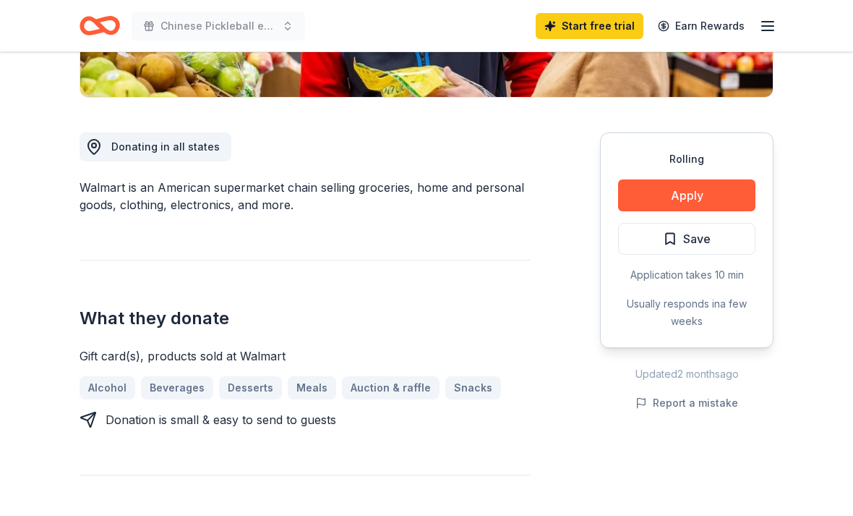
scroll to position [369, 0]
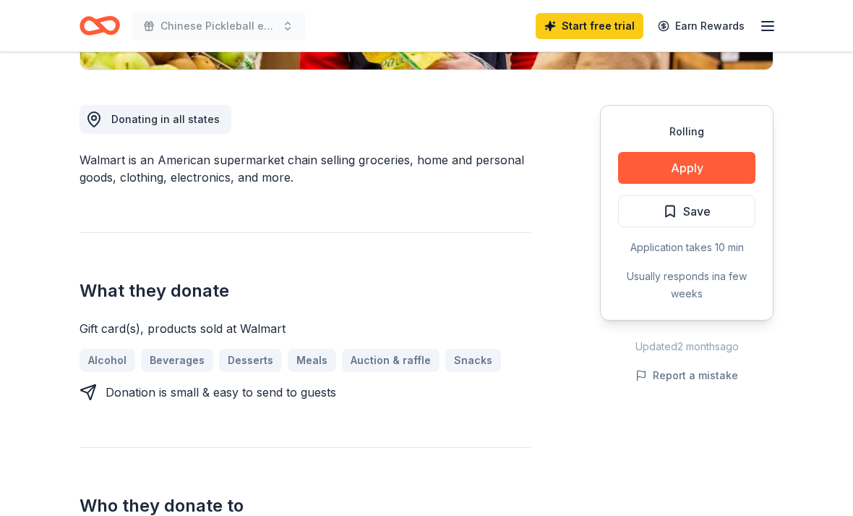
click at [675, 158] on button "Apply" at bounding box center [686, 168] width 137 height 32
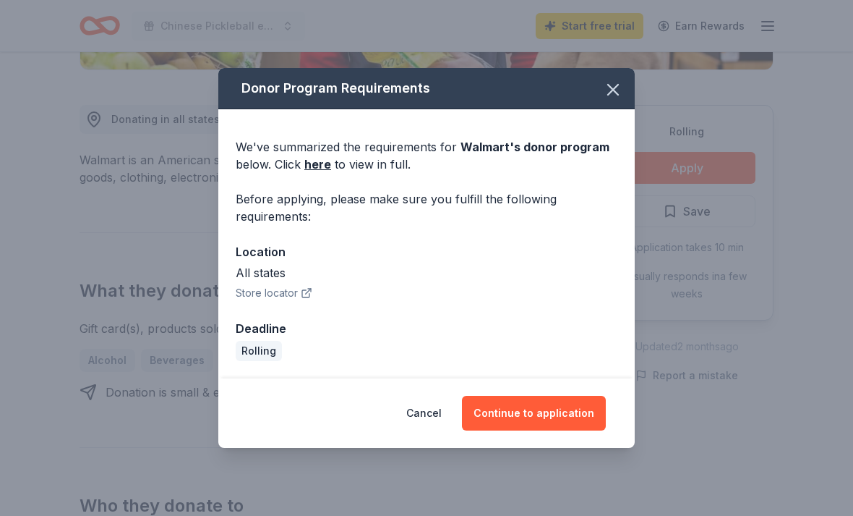
click at [506, 430] on button "Continue to application" at bounding box center [534, 413] width 144 height 35
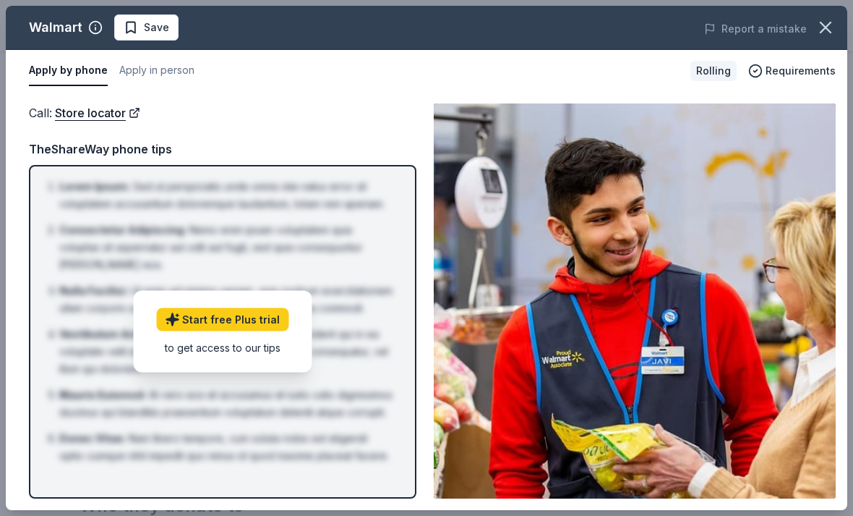
click at [826, 27] on icon "button" at bounding box center [826, 27] width 10 height 10
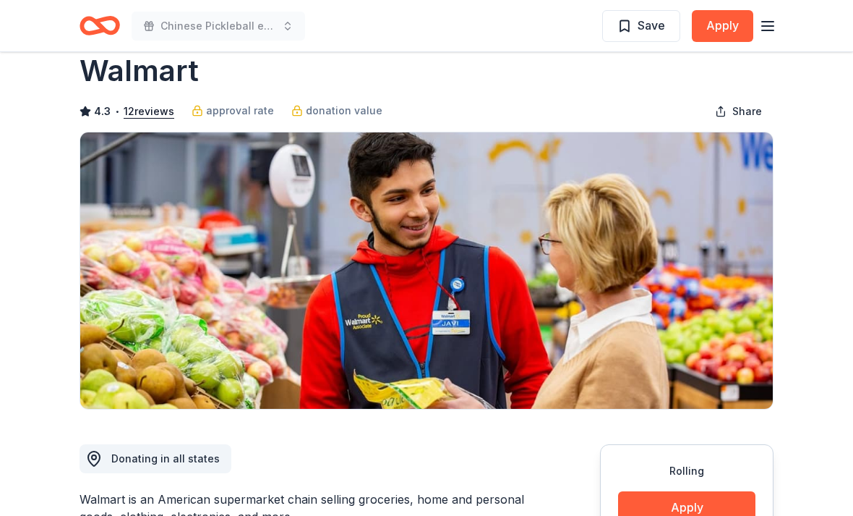
scroll to position [0, 0]
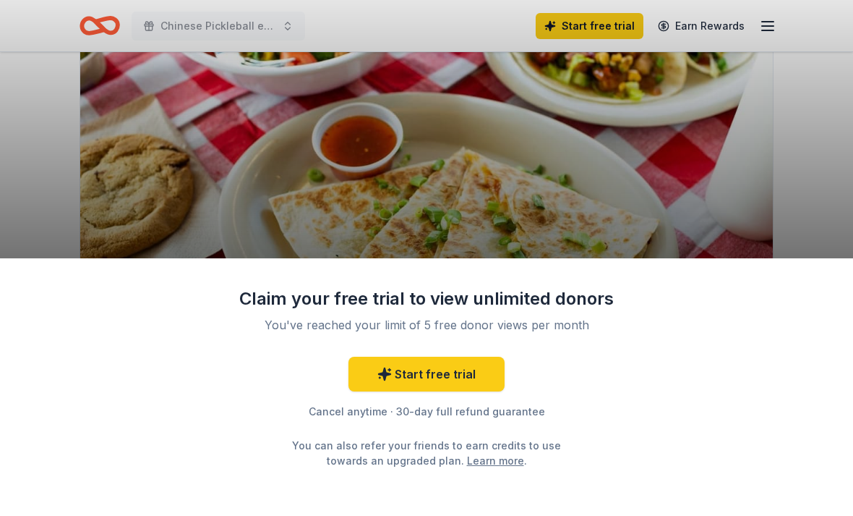
scroll to position [185, 0]
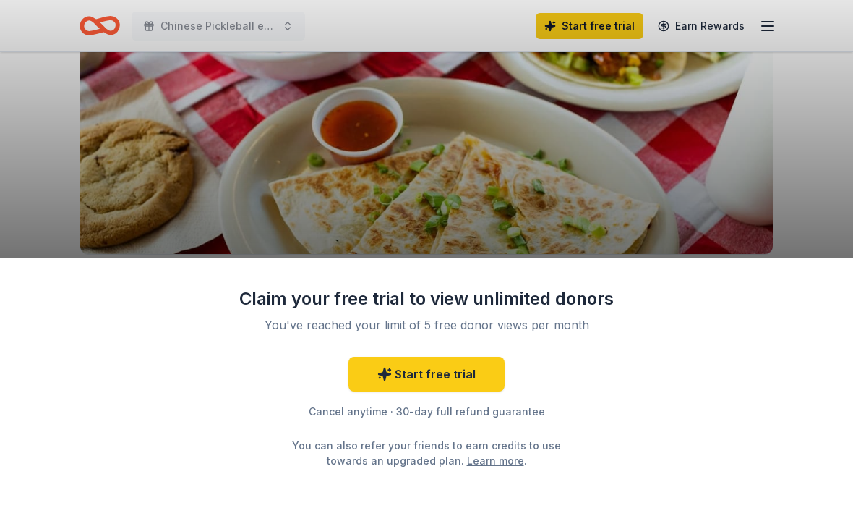
click at [406, 391] on link "Start free trial" at bounding box center [427, 373] width 156 height 35
click at [424, 391] on link "Start free trial" at bounding box center [427, 373] width 156 height 35
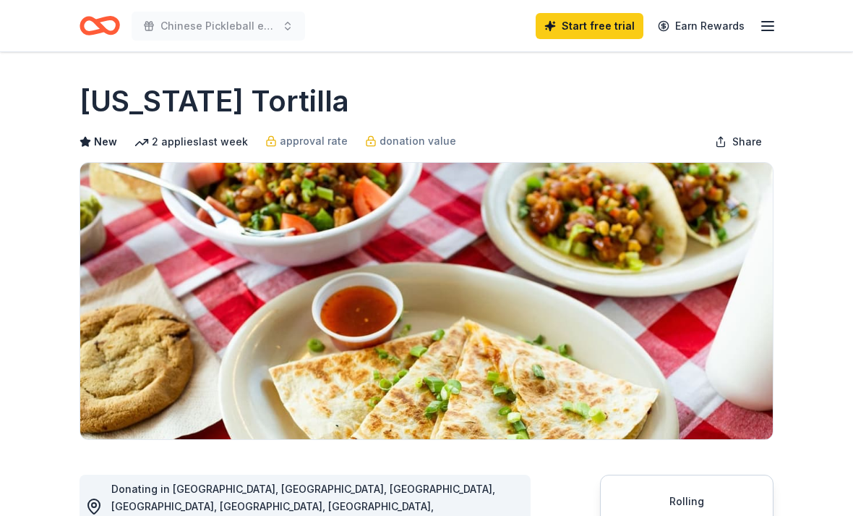
scroll to position [231, 0]
